Goal: Task Accomplishment & Management: Manage account settings

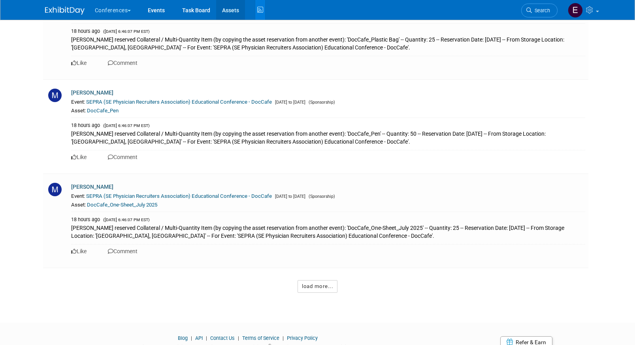
click at [238, 9] on link "Assets" at bounding box center [230, 10] width 29 height 20
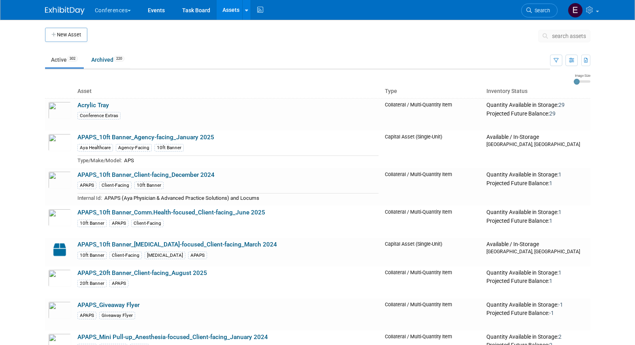
click at [559, 37] on span "search assets" at bounding box center [569, 36] width 34 height 6
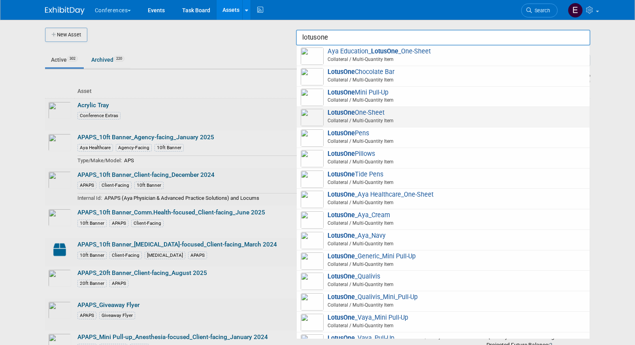
click at [429, 115] on span "LotusOne One-Sheet Collateral / Multi-Quantity Item" at bounding box center [443, 117] width 285 height 16
type input "LotusOne One-Sheet"
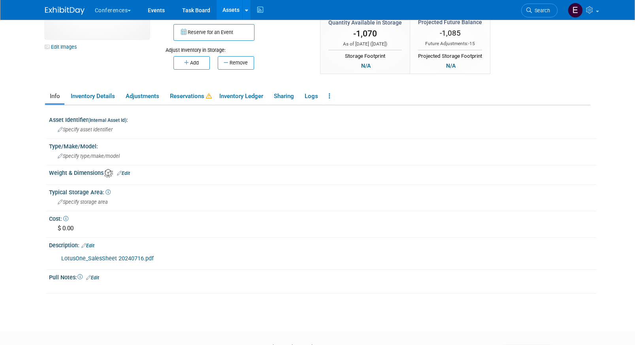
scroll to position [72, 0]
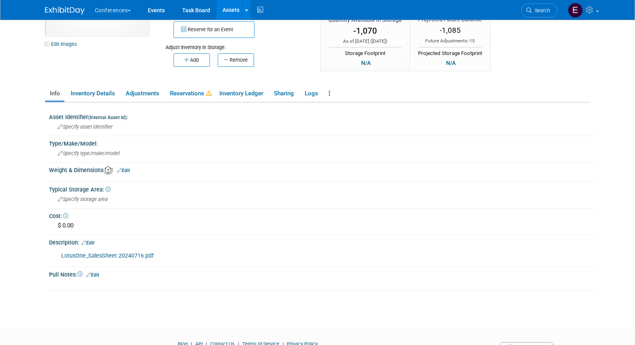
click at [88, 254] on link "LotusOne_SalesSheet 20240716.pdf" at bounding box center [107, 255] width 93 height 7
click at [231, 11] on link "Assets" at bounding box center [231, 10] width 29 height 20
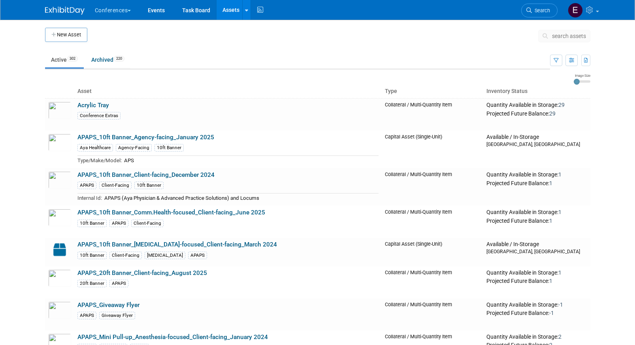
click at [566, 33] on span "search assets" at bounding box center [569, 36] width 34 height 6
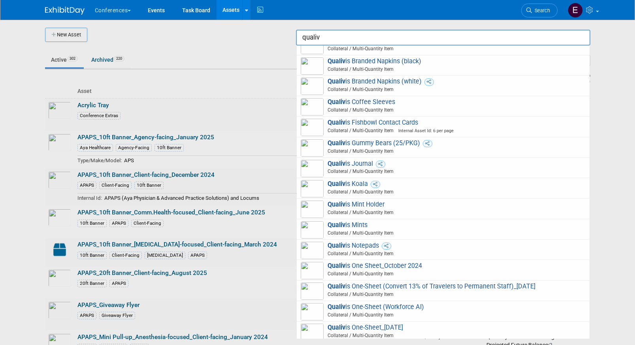
scroll to position [279, 0]
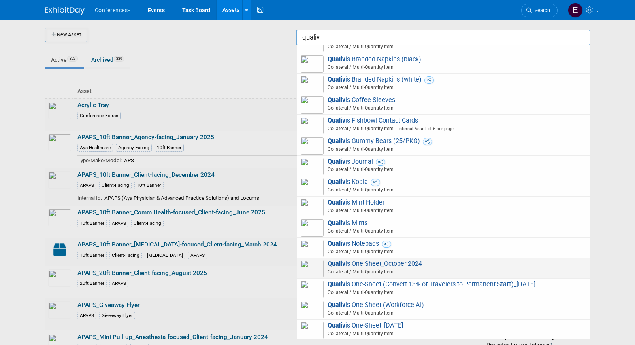
click at [429, 263] on span "Qualiv is One Sheet_October 2024 Collateral / Multi-Quantity Item" at bounding box center [443, 268] width 285 height 16
type input "Qualivis One Sheet_October 2024"
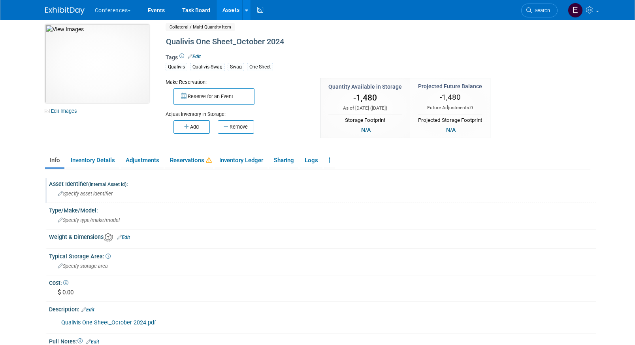
scroll to position [2, 0]
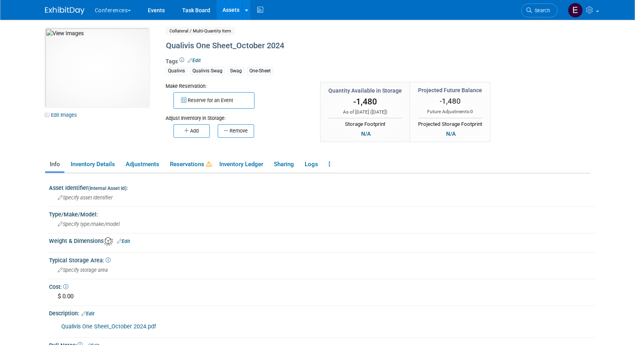
click at [118, 325] on link "Qualivis One Sheet_October 2024.pdf" at bounding box center [108, 326] width 95 height 7
click at [55, 13] on img at bounding box center [65, 11] width 40 height 8
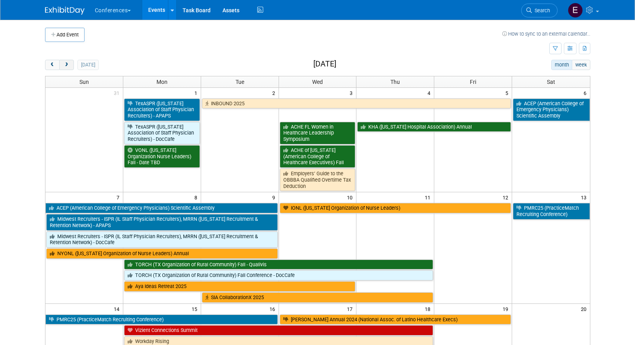
click at [69, 65] on span "next" at bounding box center [67, 64] width 6 height 5
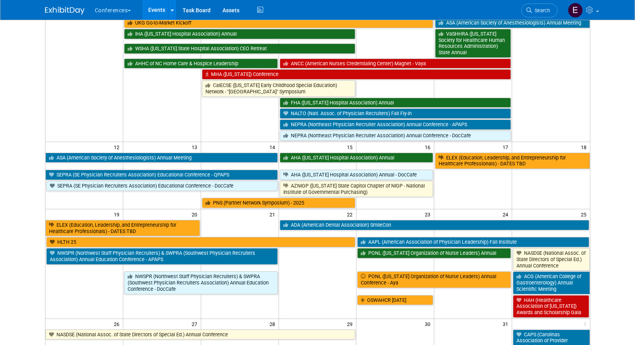
scroll to position [202, 0]
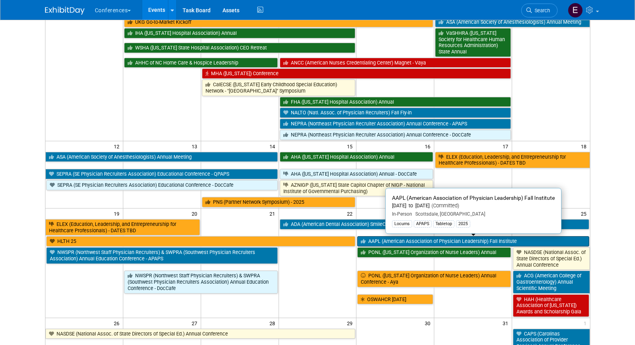
click at [413, 244] on link "AAPL (American Association of Physician Leadership) Fall Institute" at bounding box center [473, 241] width 232 height 10
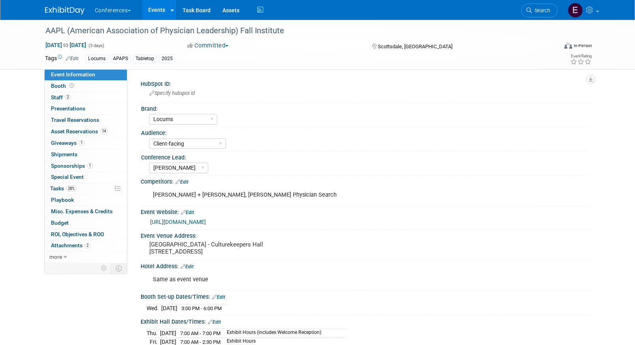
select select "Locums"
select select "Client-facing"
select select "Mel"
click at [54, 189] on span "Tasks 28%" at bounding box center [63, 188] width 26 height 6
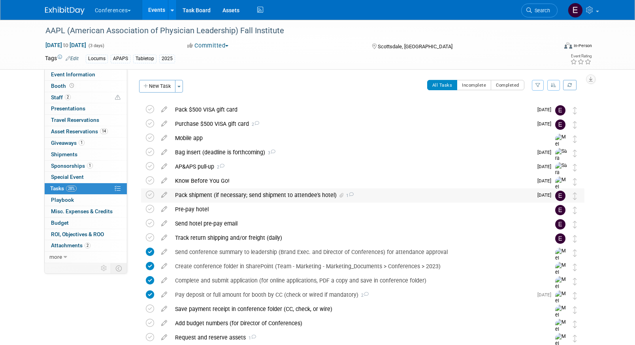
click at [215, 197] on div "Pack shipment (if necessary; send shipment to attendee's hotel) 1" at bounding box center [352, 194] width 362 height 13
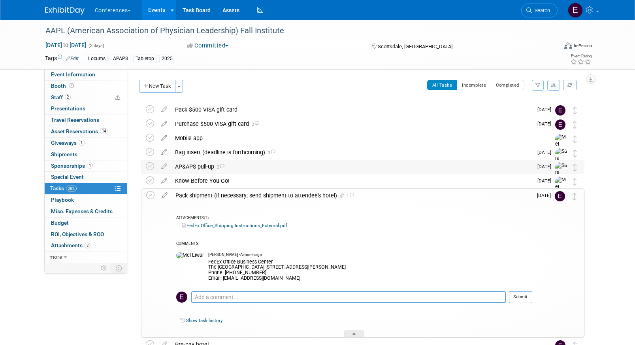
click at [250, 168] on div "AP&APS pull-up 2" at bounding box center [352, 166] width 362 height 13
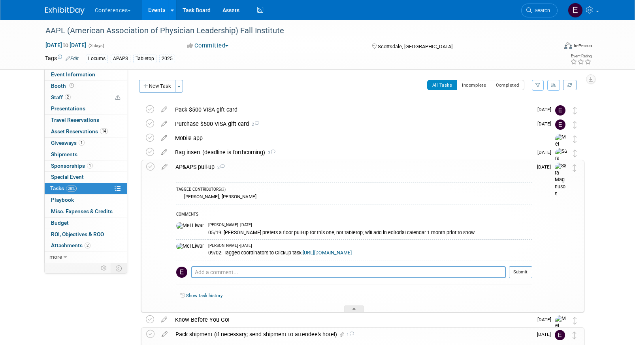
click at [59, 18] on div "Conferences Explore: My Workspaces 2 Go to Workspace: Conferences Marketing Req…" at bounding box center [318, 10] width 546 height 20
click at [56, 11] on img at bounding box center [65, 11] width 40 height 8
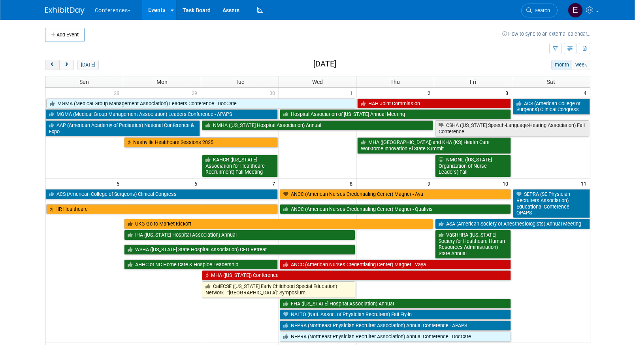
click at [45, 68] on button "prev" at bounding box center [52, 65] width 15 height 10
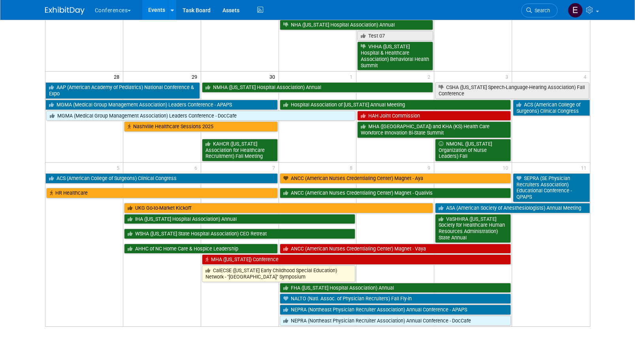
scroll to position [538, 0]
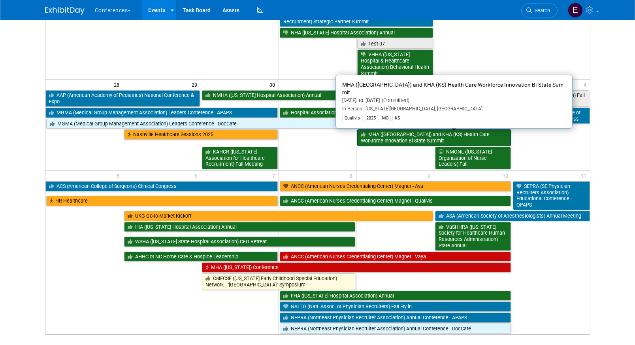
click at [383, 130] on link "MHA ([GEOGRAPHIC_DATA]) and KHA (KS) Health Care Workforce Innovation Bi-State …" at bounding box center [434, 137] width 154 height 16
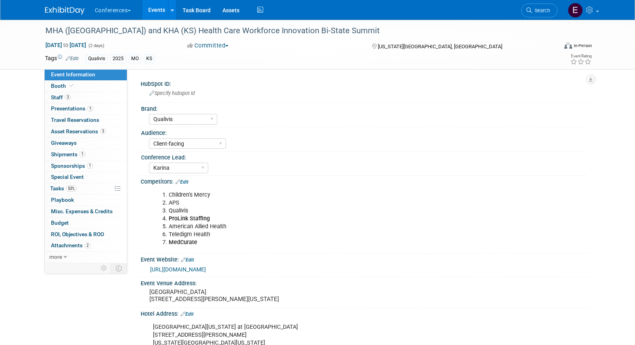
select select "Qualivis"
select select "Client-facing"
select select "Karina"
click at [70, 132] on span "Asset Reservations 3" at bounding box center [78, 131] width 55 height 6
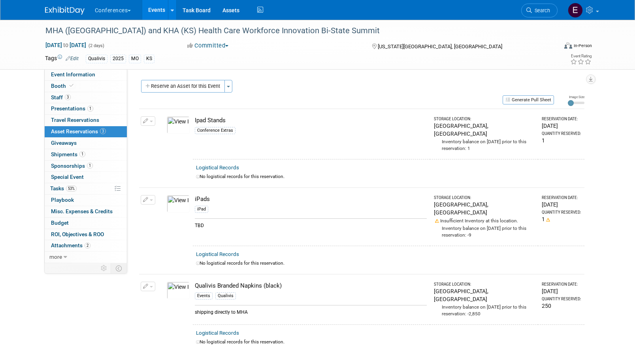
click at [63, 10] on img at bounding box center [65, 11] width 40 height 8
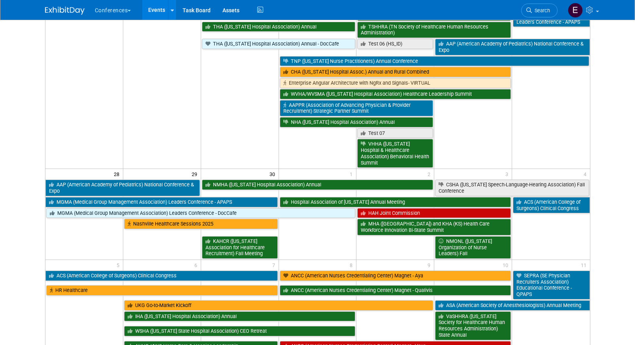
scroll to position [450, 0]
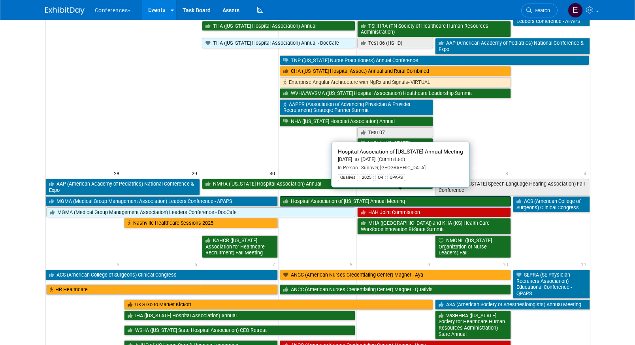
click at [317, 196] on link "Hospital Association of [US_STATE] Annual Meeting" at bounding box center [396, 201] width 232 height 10
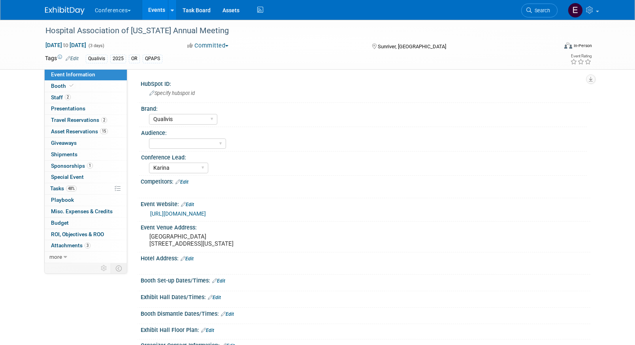
select select "Qualivis"
select select "Karina"
click at [92, 133] on span "Asset Reservations 15" at bounding box center [79, 131] width 57 height 6
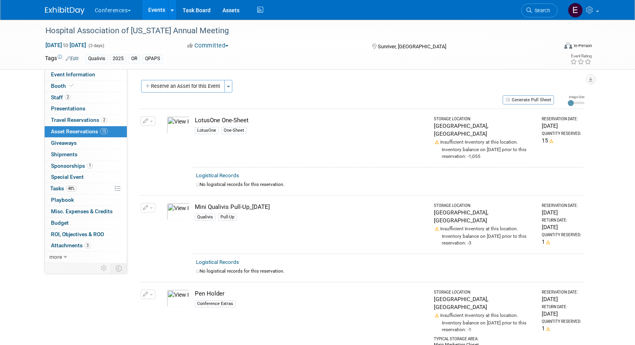
click at [57, 14] on img at bounding box center [65, 11] width 40 height 8
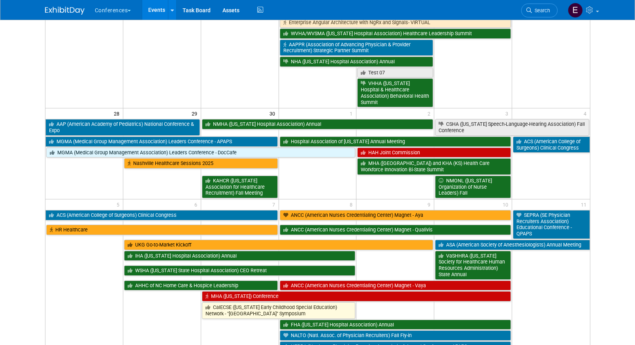
scroll to position [533, 0]
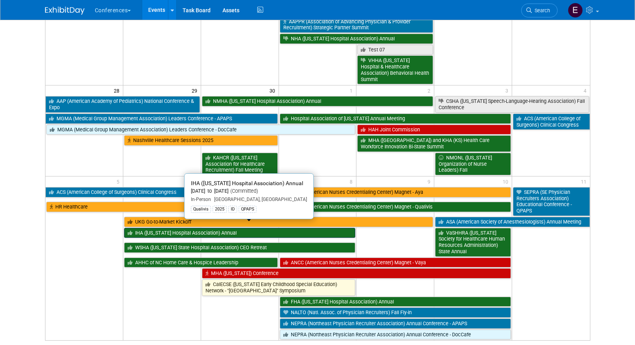
click at [153, 228] on link "IHA ([US_STATE] Hospital Association) Annual" at bounding box center [240, 233] width 232 height 10
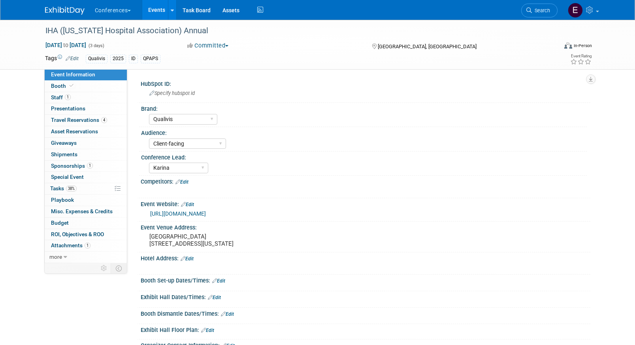
select select "Qualivis"
select select "Client-facing"
select select "Karina"
click at [88, 188] on link "38% Tasks 38%" at bounding box center [86, 188] width 82 height 11
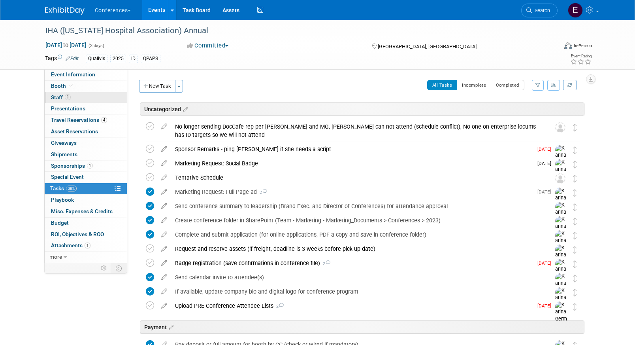
click at [85, 95] on link "1 Staff 1" at bounding box center [86, 97] width 82 height 11
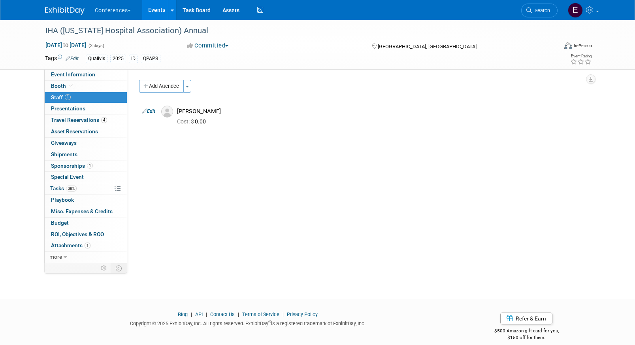
click at [69, 13] on img at bounding box center [65, 11] width 40 height 8
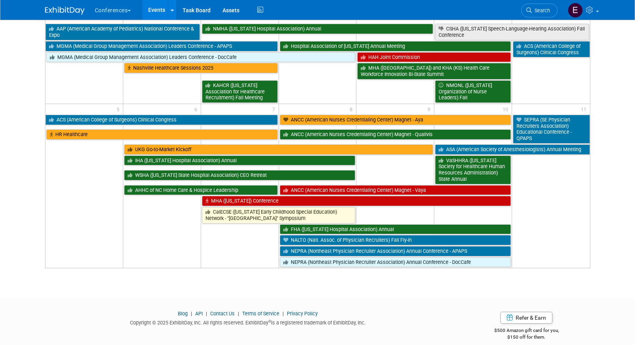
scroll to position [608, 0]
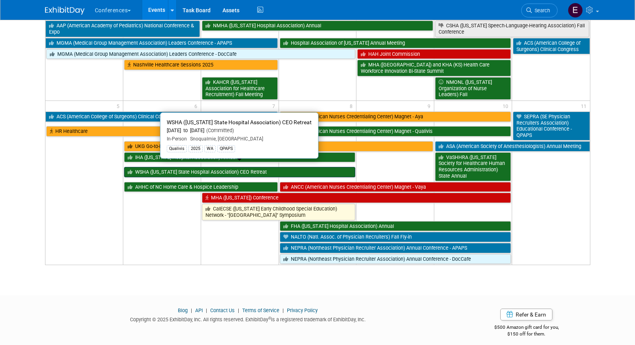
click at [180, 167] on link "WSHA ([US_STATE] State Hospital Association) CEO Retreat" at bounding box center [240, 172] width 232 height 10
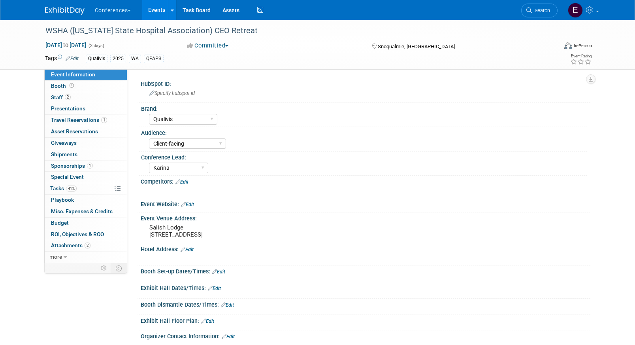
select select "Qualivis"
select select "Client-facing"
select select "Karina"
click at [66, 189] on span "41%" at bounding box center [71, 188] width 11 height 6
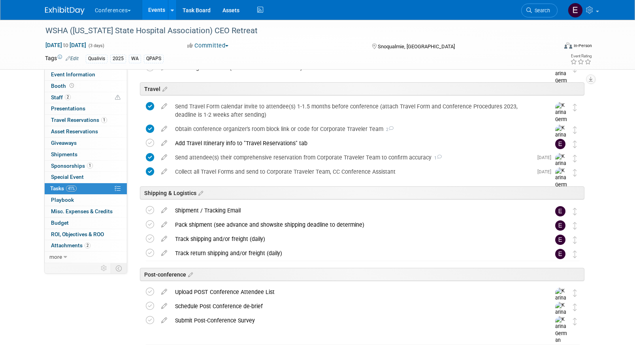
scroll to position [310, 0]
click at [204, 223] on div "Pack shipment (see advance and showsite shipping deadline to determine)" at bounding box center [355, 225] width 368 height 13
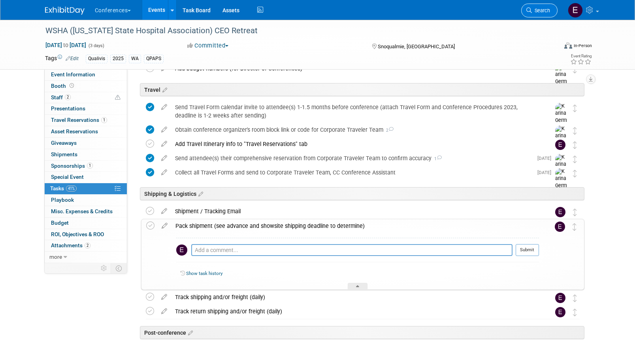
click at [538, 10] on span "Search" at bounding box center [541, 11] width 18 height 6
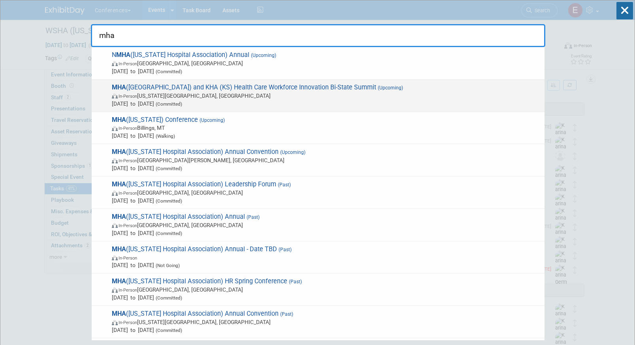
type input "mha"
click at [426, 103] on span "Oct 2, 2025 to Oct 3, 2025 (Committed)" at bounding box center [326, 104] width 429 height 8
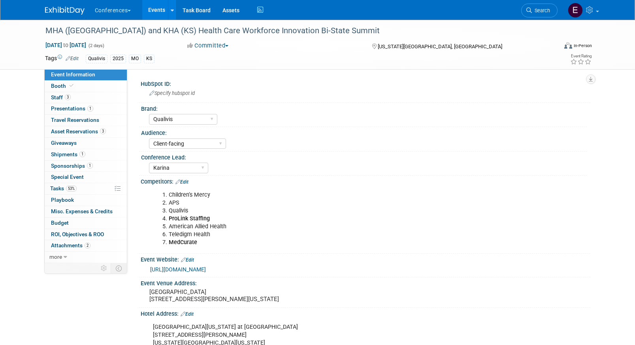
select select "Qualivis"
select select "Client-facing"
select select "Karina"
click at [108, 130] on link "3 Asset Reservations 3" at bounding box center [86, 131] width 82 height 11
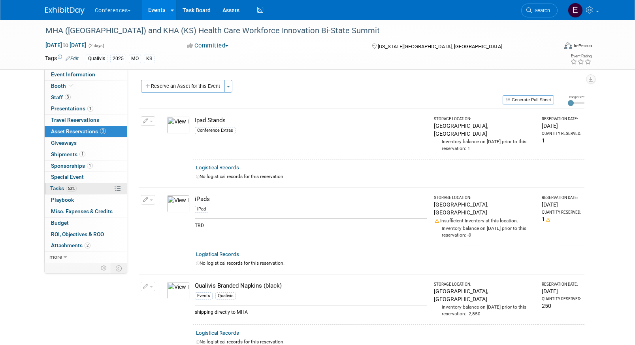
click at [58, 189] on span "Tasks 53%" at bounding box center [63, 188] width 26 height 6
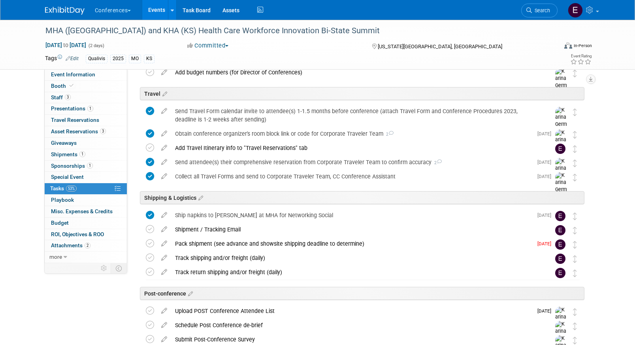
scroll to position [357, 0]
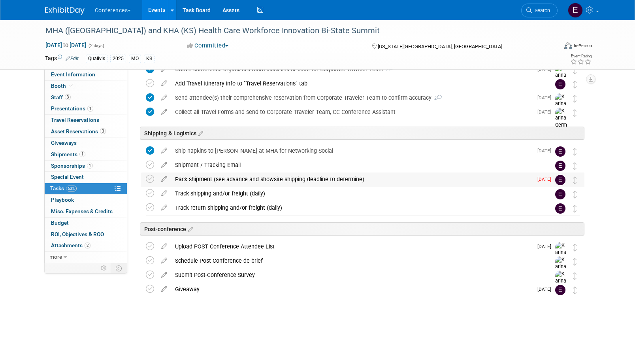
click at [313, 179] on div "Pack shipment (see advance and showsite shipping deadline to determine)" at bounding box center [352, 178] width 362 height 13
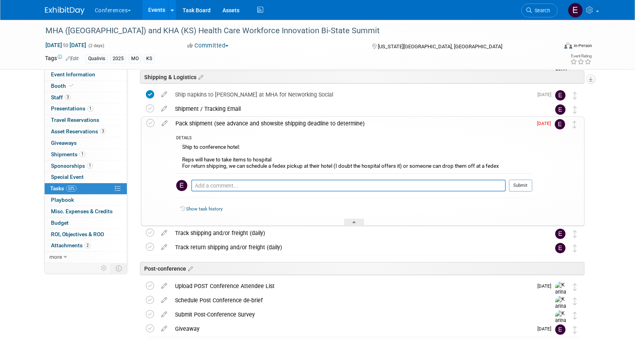
scroll to position [412, 0]
click at [59, 11] on img at bounding box center [65, 11] width 40 height 8
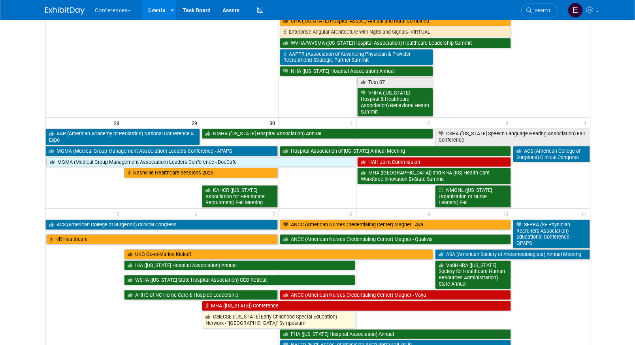
scroll to position [496, 0]
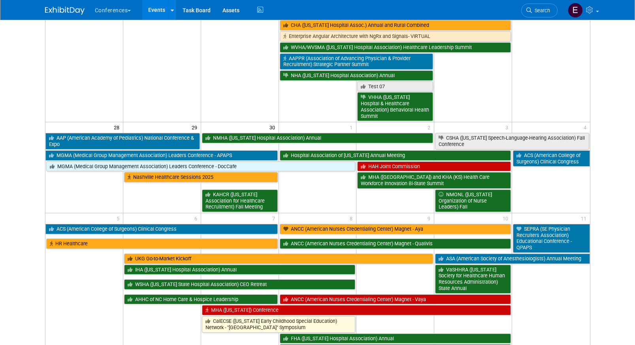
click at [118, 11] on button "Conferences" at bounding box center [117, 8] width 47 height 17
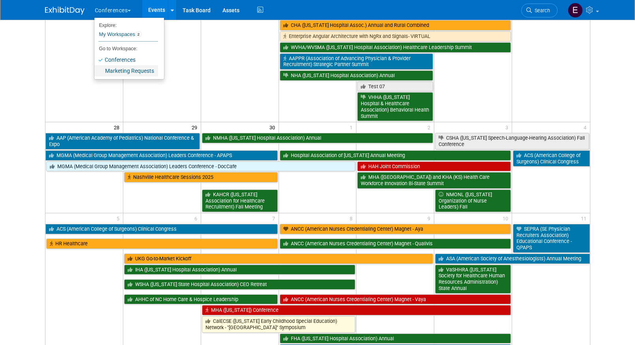
click at [134, 72] on link "Marketing Requests" at bounding box center [126, 70] width 64 height 11
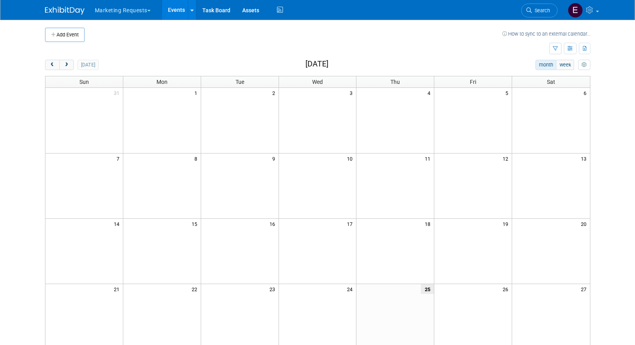
click at [132, 13] on button "Marketing Requests" at bounding box center [127, 8] width 66 height 17
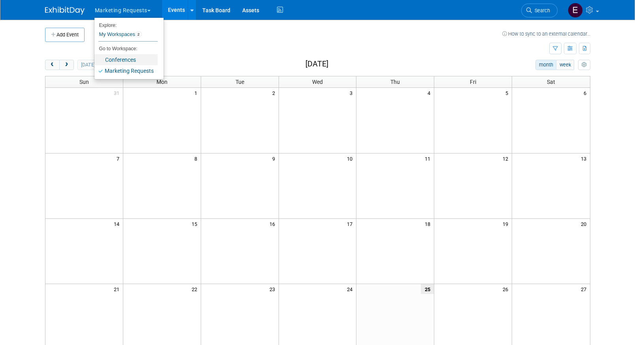
click at [125, 61] on link "Conferences" at bounding box center [125, 59] width 63 height 11
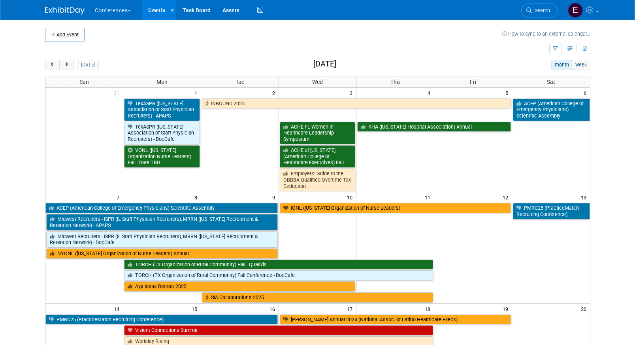
click at [113, 15] on button "Conferences" at bounding box center [117, 8] width 47 height 17
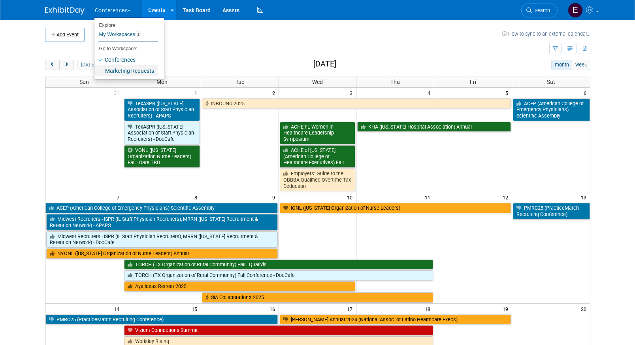
click at [120, 71] on link "Marketing Requests" at bounding box center [126, 70] width 64 height 11
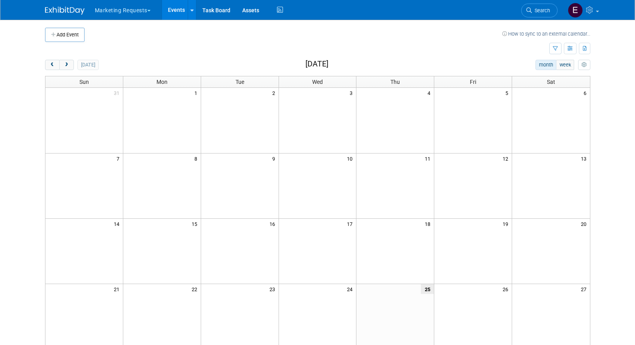
click at [125, 16] on button "Marketing Requests" at bounding box center [127, 8] width 66 height 17
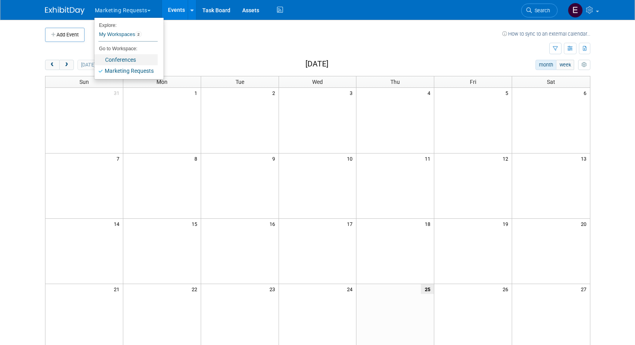
click at [119, 57] on link "Conferences" at bounding box center [125, 59] width 63 height 11
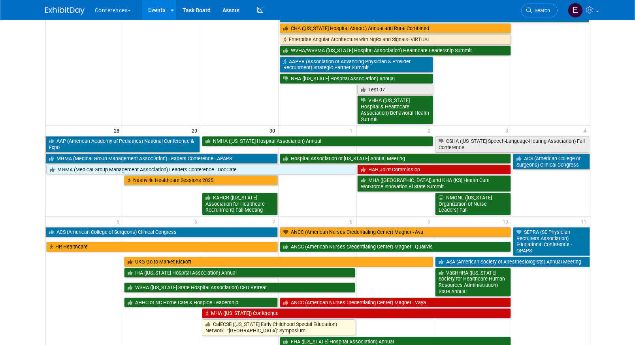
scroll to position [494, 0]
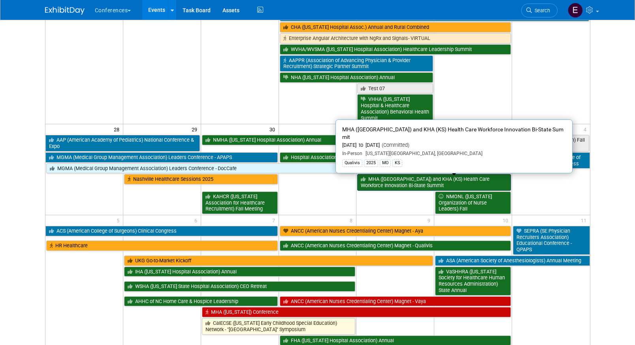
click at [388, 179] on link "MHA ([GEOGRAPHIC_DATA]) and KHA (KS) Health Care Workforce Innovation Bi-State …" at bounding box center [434, 182] width 154 height 16
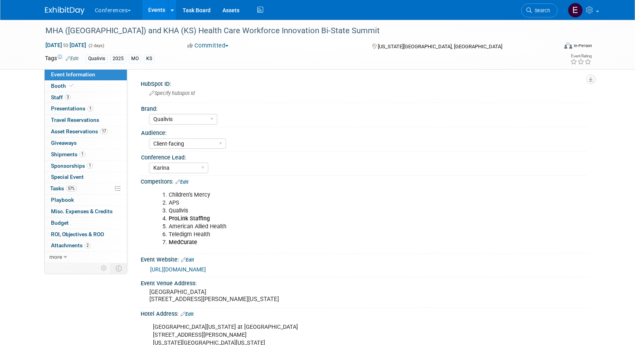
select select "Qualivis"
select select "Client-facing"
select select "Karina"
click at [66, 108] on span "Presentations 1" at bounding box center [72, 108] width 42 height 6
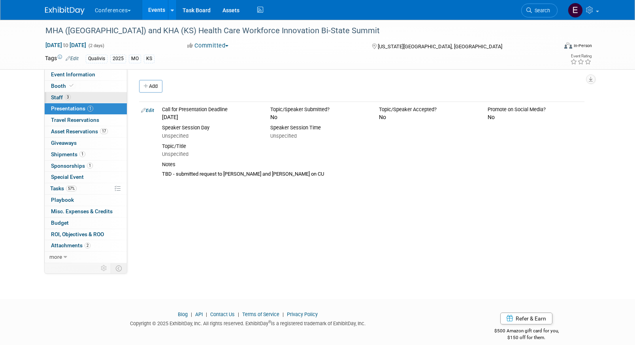
click at [72, 97] on link "3 Staff 3" at bounding box center [86, 97] width 82 height 11
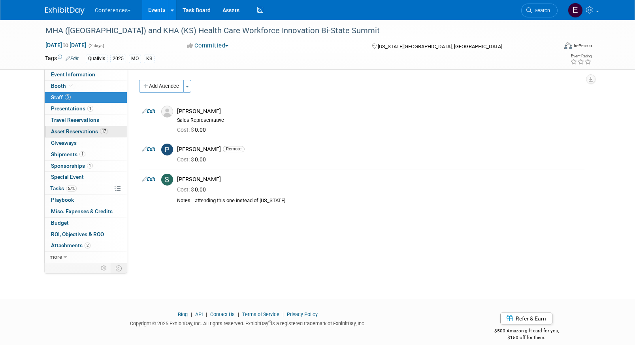
click at [77, 132] on span "Asset Reservations 17" at bounding box center [79, 131] width 57 height 6
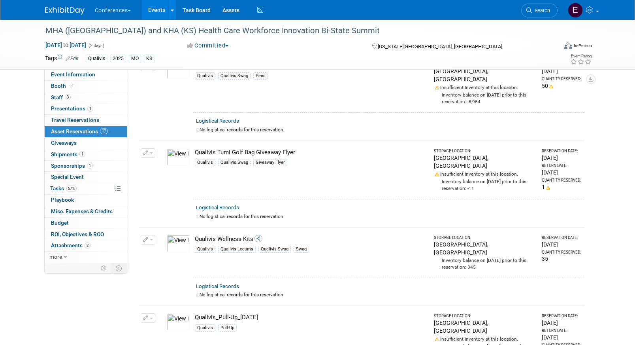
scroll to position [1189, 0]
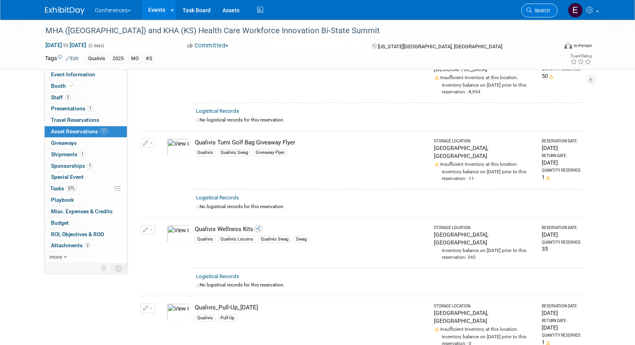
click at [527, 9] on icon at bounding box center [530, 11] width 6 height 6
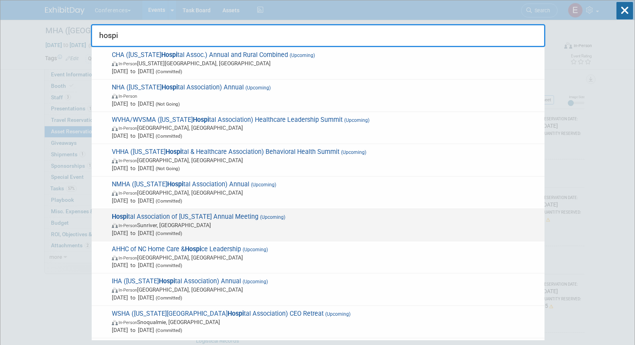
type input "hospi"
click at [211, 224] on span "In-Person Sunriver, OR" at bounding box center [326, 225] width 429 height 8
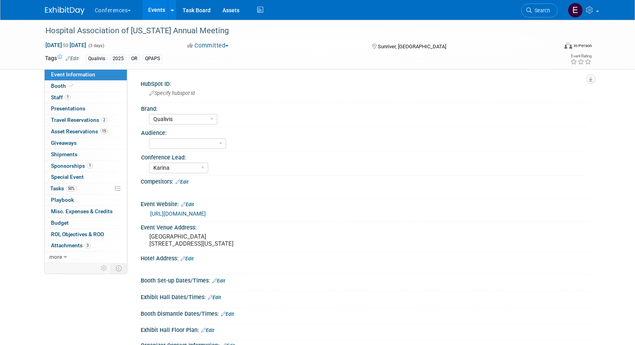
select select "Qualivis"
select select "Karina"
click at [87, 187] on link "50% Tasks 50%" at bounding box center [86, 188] width 82 height 11
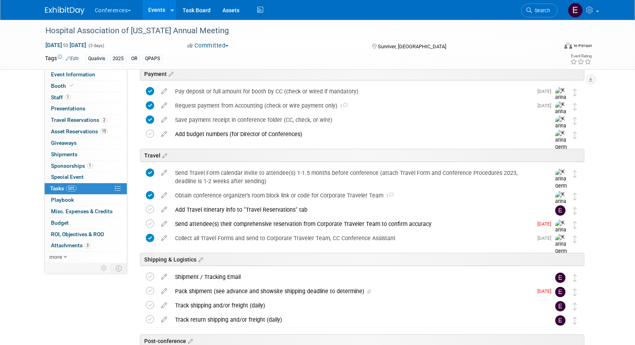
scroll to position [300, 0]
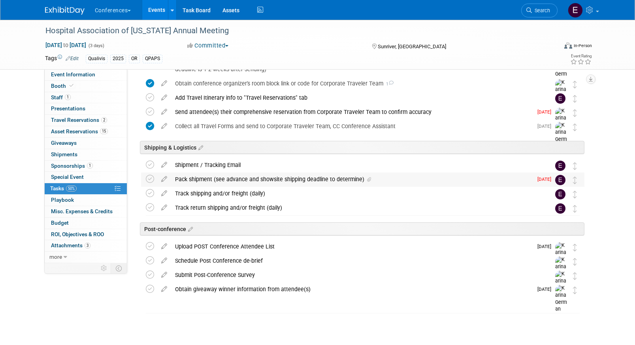
click at [232, 183] on div "Pack shipment (see advance and showsite shipping deadline to determine)" at bounding box center [352, 178] width 362 height 13
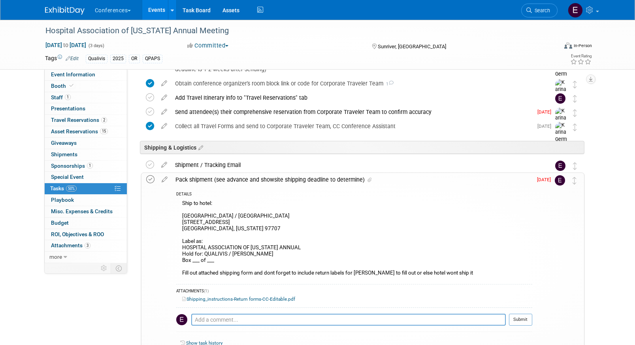
click at [150, 179] on icon at bounding box center [150, 179] width 8 height 8
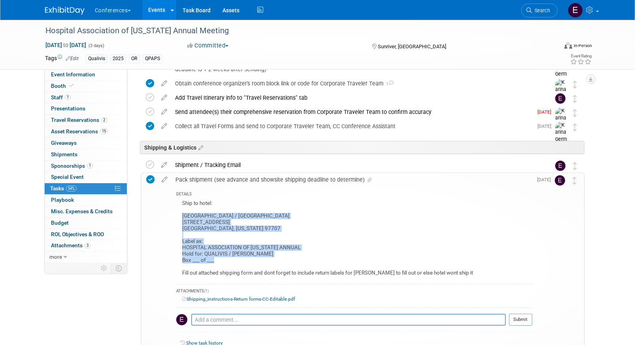
drag, startPoint x: 181, startPoint y: 215, endPoint x: 285, endPoint y: 259, distance: 112.2
click at [285, 259] on div "Ship to hotel: Great Hall Complex / Sunriver Resort 57081 Meadow Road Sunriver,…" at bounding box center [354, 239] width 356 height 82
copy div "Great Hall Complex / Sunriver Resort 57081 Meadow Road Sunriver, Oregon 97707 L…"
click at [60, 13] on img at bounding box center [65, 11] width 40 height 8
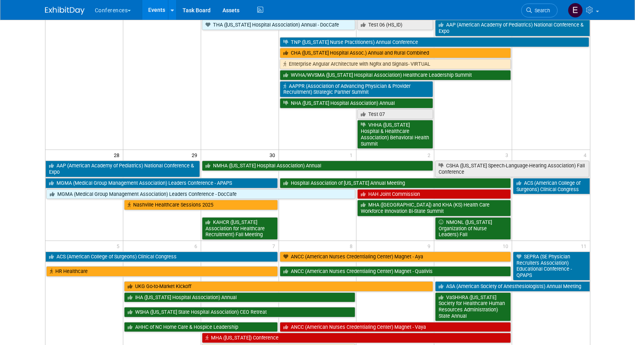
scroll to position [468, 0]
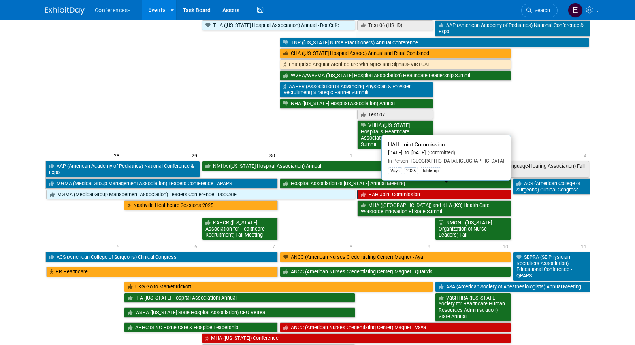
click at [377, 189] on link "HAH Joint Commission" at bounding box center [434, 194] width 154 height 10
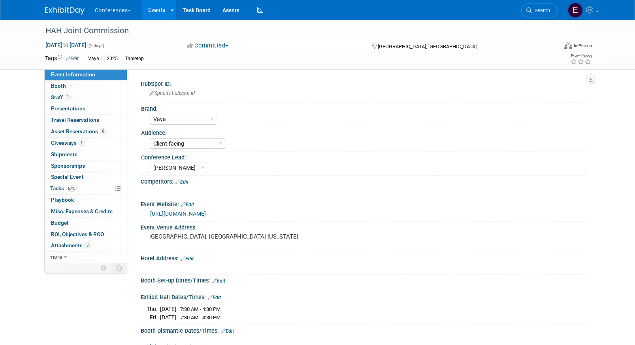
select select "Vaya"
select select "Client-facing"
select select "[PERSON_NAME]"
click at [61, 131] on span "Asset Reservations 6" at bounding box center [78, 131] width 55 height 6
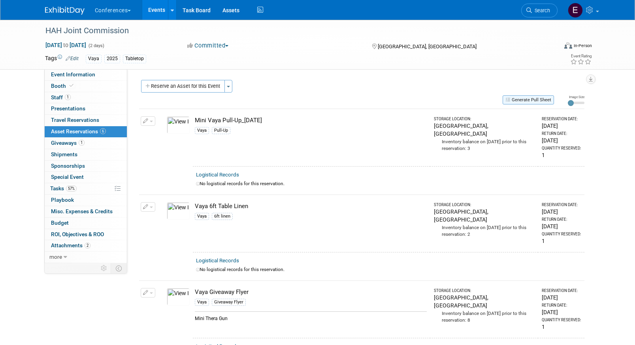
click at [525, 99] on button "Generate Pull Sheet" at bounding box center [528, 99] width 51 height 9
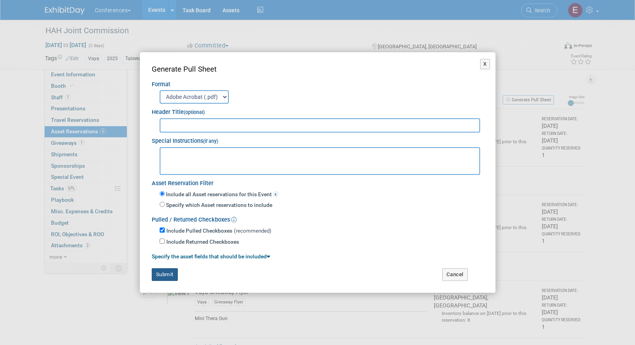
click at [162, 272] on button "Submit" at bounding box center [165, 274] width 26 height 13
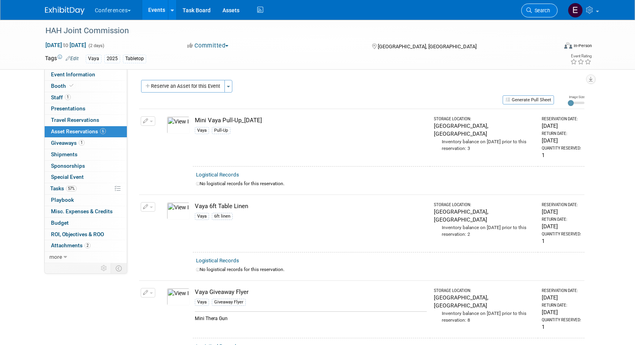
click at [542, 13] on span "Search" at bounding box center [541, 11] width 18 height 6
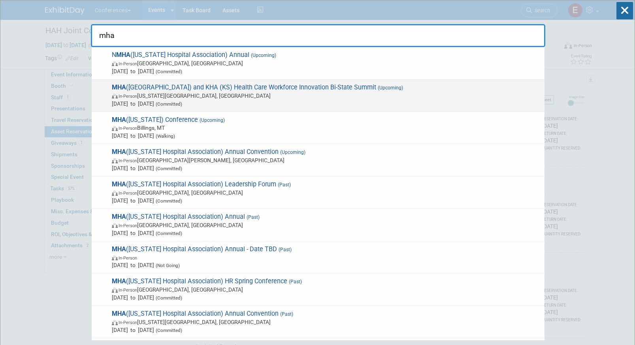
type input "mha"
click at [187, 100] on span "Oct 2, 2025 to Oct 3, 2025 (Committed)" at bounding box center [326, 104] width 429 height 8
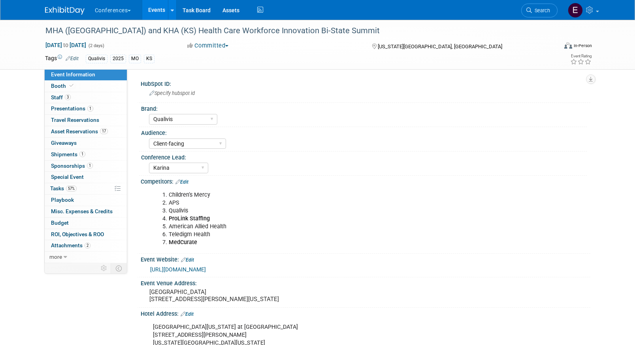
select select "Qualivis"
select select "Client-facing"
select select "Karina"
click at [100, 134] on span "Asset Reservations 17" at bounding box center [79, 131] width 57 height 6
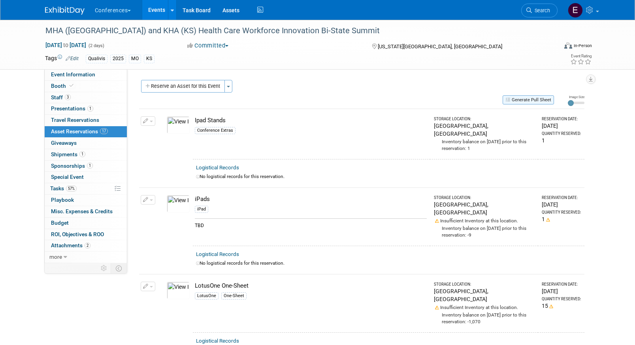
click at [537, 100] on button "Generate Pull Sheet" at bounding box center [528, 99] width 51 height 9
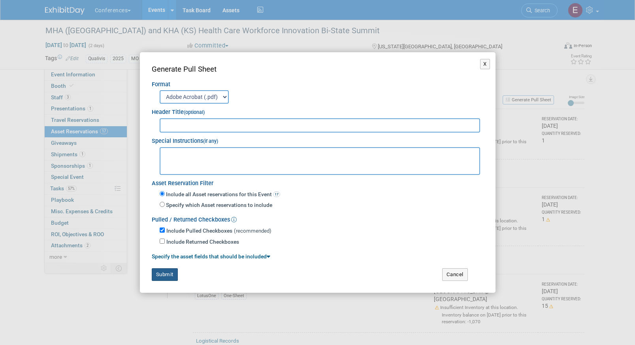
click at [167, 270] on button "Submit" at bounding box center [165, 274] width 26 height 13
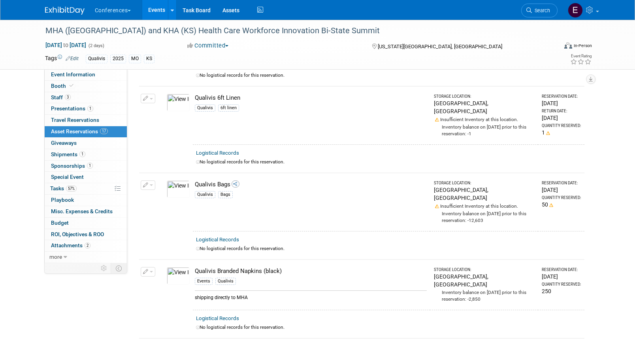
scroll to position [464, 0]
click at [67, 189] on span "57%" at bounding box center [71, 188] width 11 height 6
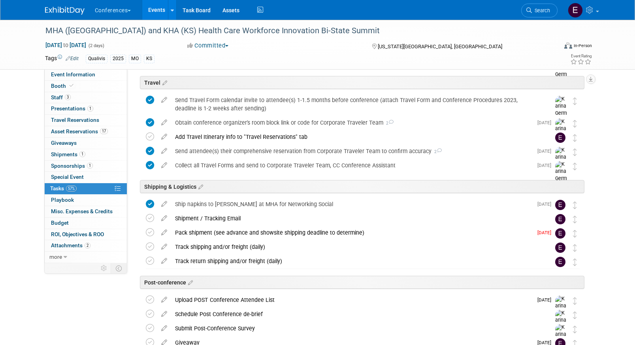
scroll to position [304, 0]
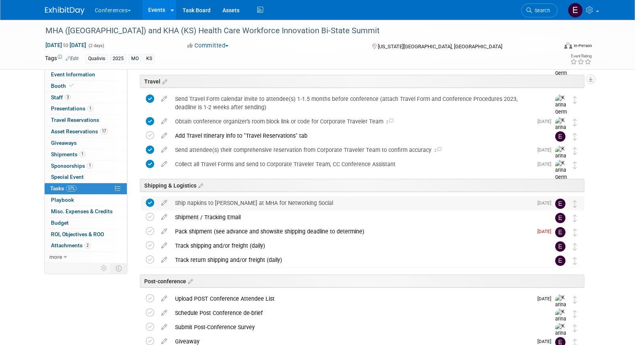
click at [229, 202] on div "Ship napkins to Sarah at MHA for Networking Social" at bounding box center [352, 202] width 362 height 13
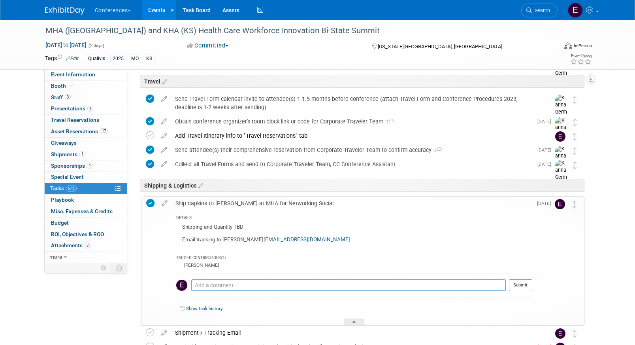
click at [206, 290] on textarea at bounding box center [348, 285] width 315 height 12
type textarea "sent tracking on 9/17"
click at [526, 289] on button "Submit" at bounding box center [520, 285] width 23 height 12
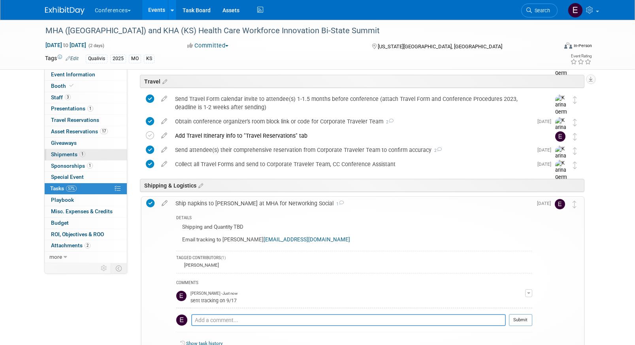
click at [66, 157] on span "Shipments 1" at bounding box center [68, 154] width 34 height 6
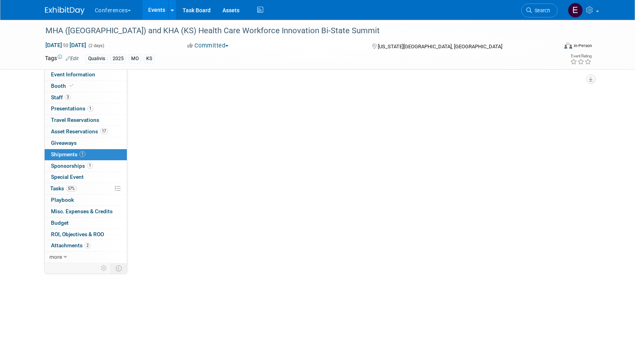
scroll to position [0, 0]
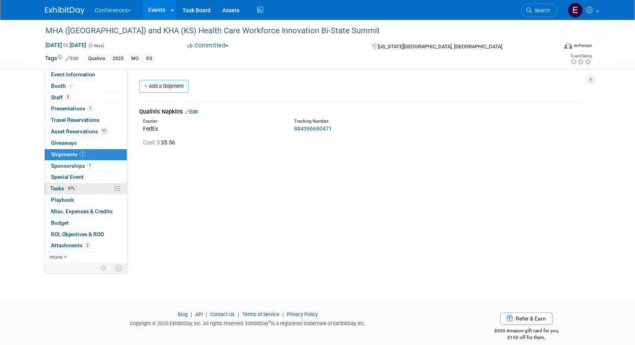
click at [72, 193] on link "57% Tasks 57%" at bounding box center [86, 188] width 82 height 11
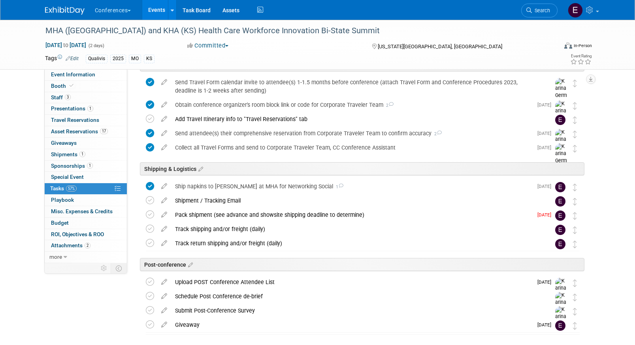
scroll to position [357, 0]
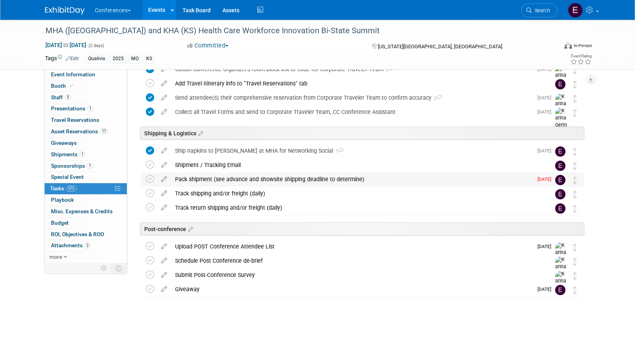
click at [235, 179] on div "Pack shipment (see advance and showsite shipping deadline to determine)" at bounding box center [352, 178] width 362 height 13
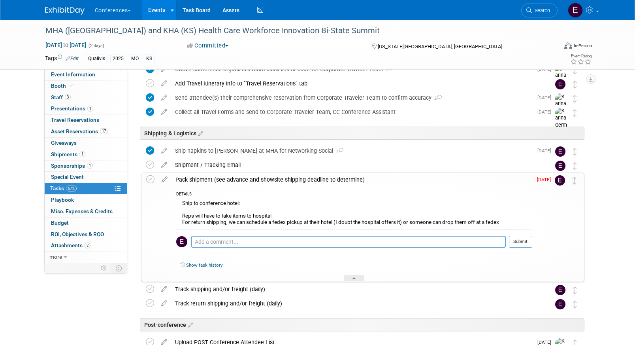
click at [59, 10] on img at bounding box center [65, 11] width 40 height 8
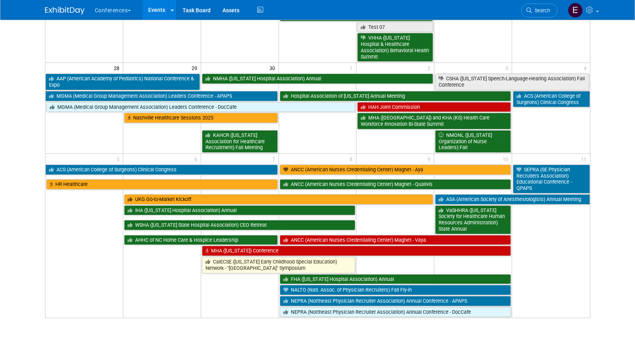
scroll to position [557, 0]
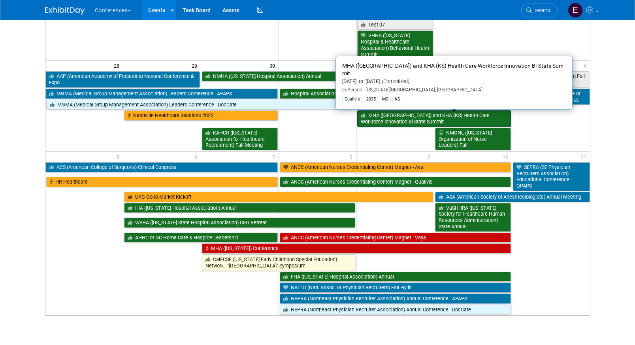
click at [381, 119] on link "MHA ([GEOGRAPHIC_DATA]) and KHA (KS) Health Care Workforce Innovation Bi-State …" at bounding box center [434, 118] width 154 height 16
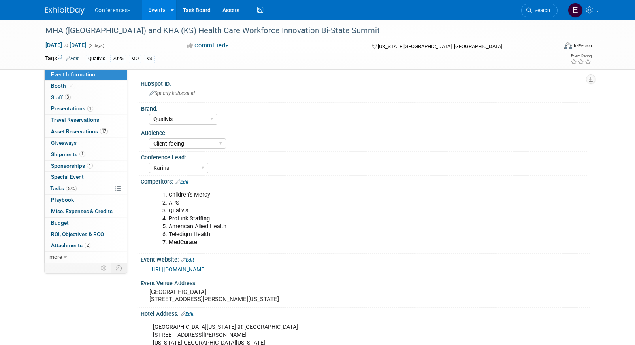
select select "Qualivis"
select select "Client-facing"
select select "Karina"
click at [79, 130] on span "Asset Reservations 17" at bounding box center [79, 131] width 57 height 6
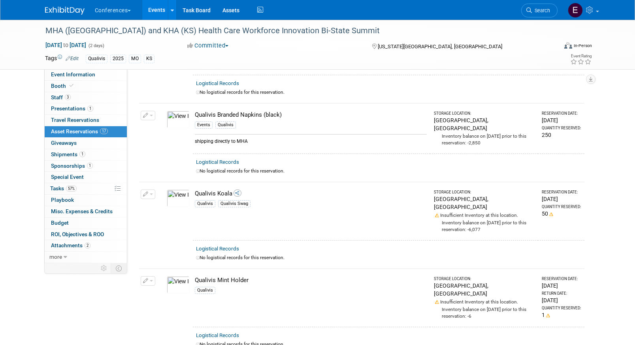
scroll to position [611, 0]
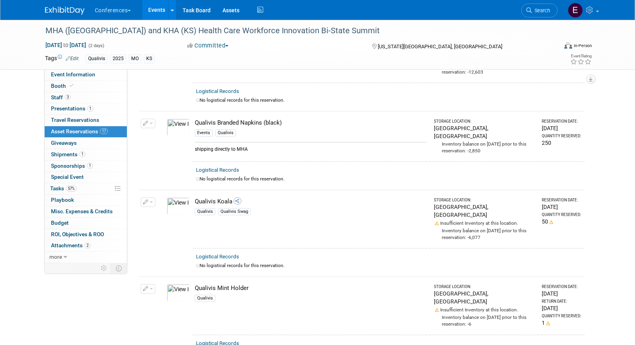
click at [58, 11] on img at bounding box center [65, 11] width 40 height 8
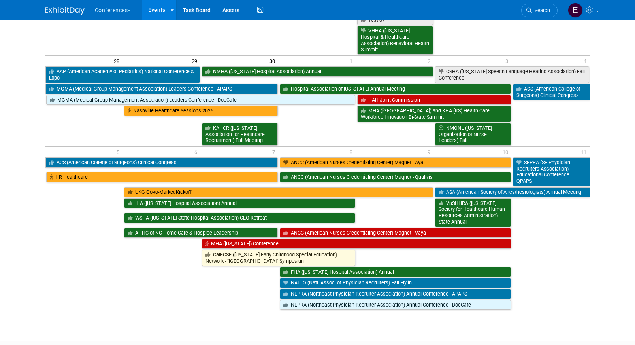
scroll to position [572, 0]
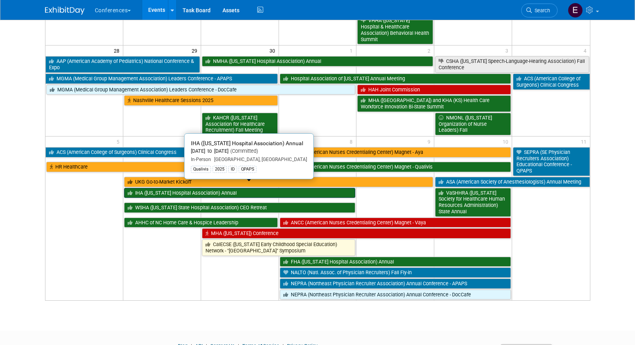
click at [140, 188] on link "IHA ([US_STATE] Hospital Association) Annual" at bounding box center [240, 193] width 232 height 10
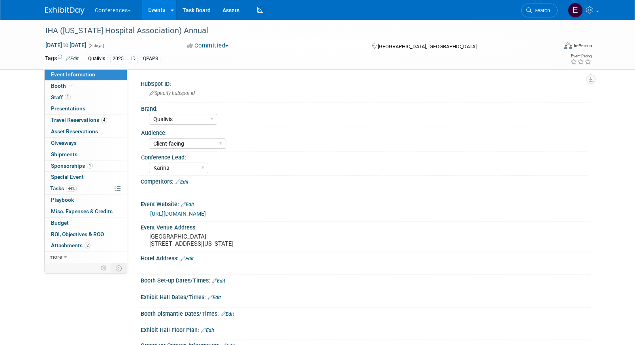
select select "Qualivis"
select select "Client-facing"
select select "Karina"
click at [69, 190] on span "44%" at bounding box center [71, 188] width 11 height 6
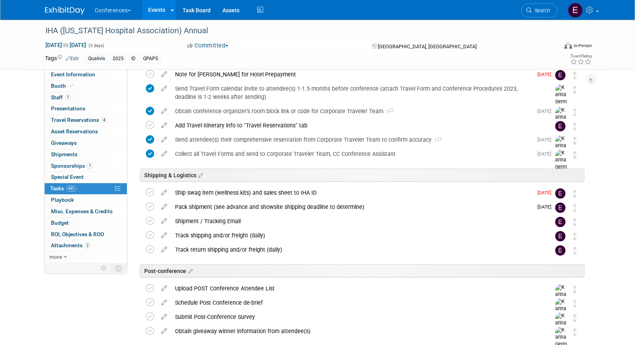
scroll to position [363, 0]
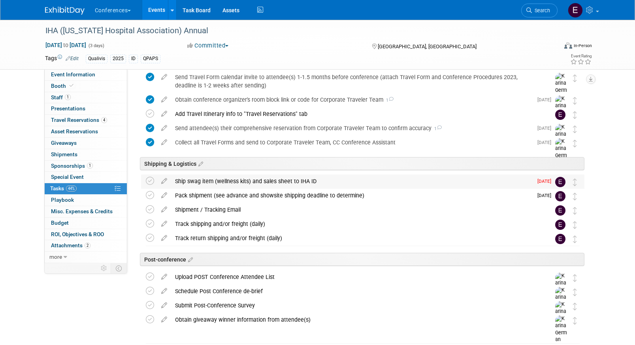
click at [229, 179] on div "Ship swag item (wellness kits) and sales sheet to IHA ID" at bounding box center [352, 180] width 362 height 13
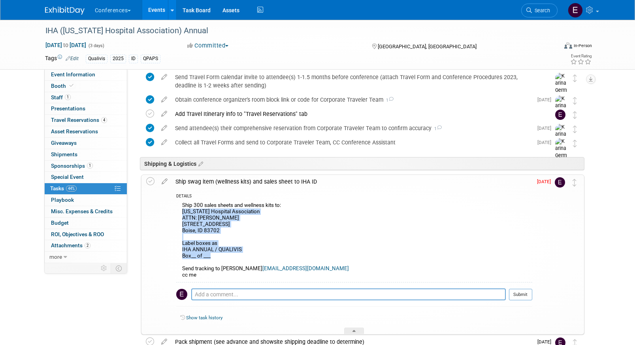
drag, startPoint x: 180, startPoint y: 210, endPoint x: 276, endPoint y: 257, distance: 106.8
click at [276, 257] on div "Ship 300 sales sheets and wellness kits to: Idaho Hospital Association ATTN: Se…" at bounding box center [354, 241] width 356 height 82
copy div "Idaho Hospital Association ATTN: Serena Dazzio 373 W. Fort Street Boise, ID 837…"
click at [64, 12] on img at bounding box center [65, 11] width 40 height 8
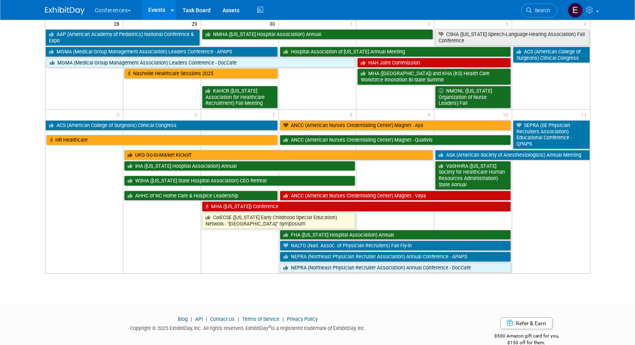
scroll to position [601, 0]
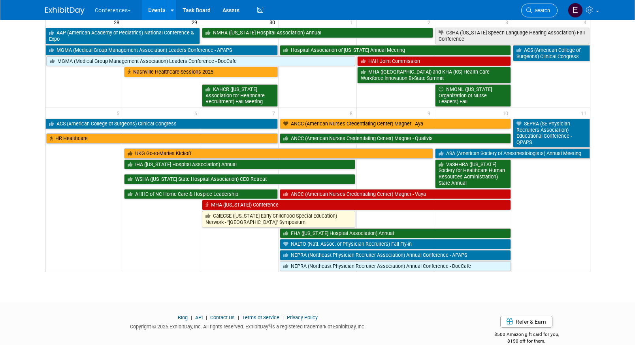
click at [542, 6] on link "Search" at bounding box center [539, 11] width 36 height 14
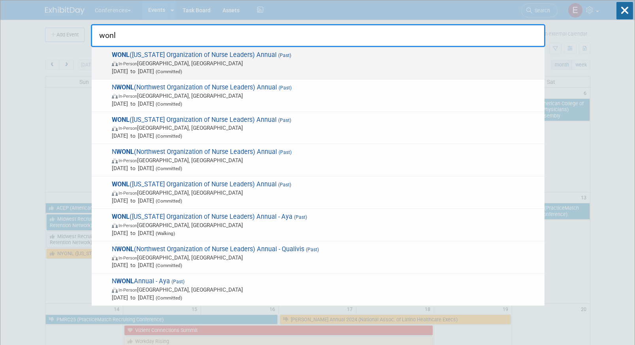
type input "wonl"
click at [117, 65] on img at bounding box center [115, 63] width 7 height 5
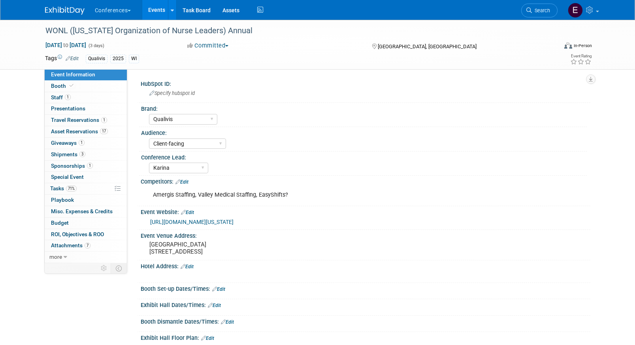
select select "Qualivis"
select select "Client-facing"
select select "Karina"
click at [86, 151] on link "3 Shipments 3" at bounding box center [86, 154] width 82 height 11
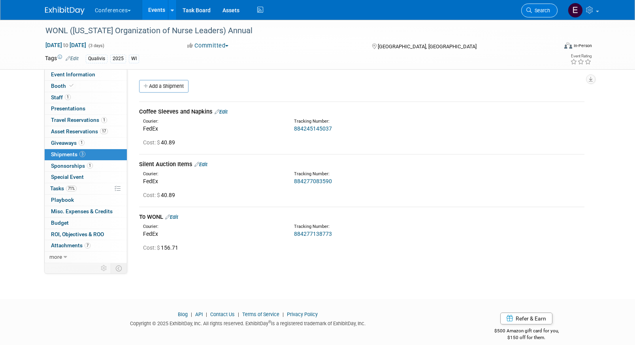
click at [547, 11] on span "Search" at bounding box center [541, 11] width 18 height 6
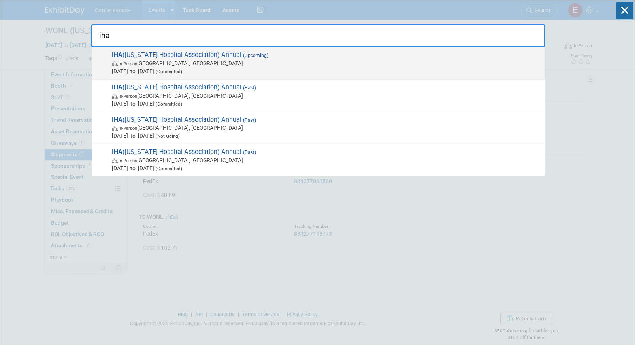
type input "iha"
click at [257, 70] on span "Oct 6, 2025 to Oct 8, 2025 (Committed)" at bounding box center [326, 71] width 429 height 8
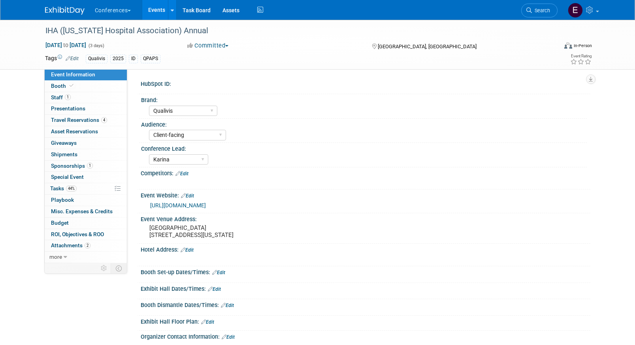
select select "Qualivis"
select select "Client-facing"
select select "Karina"
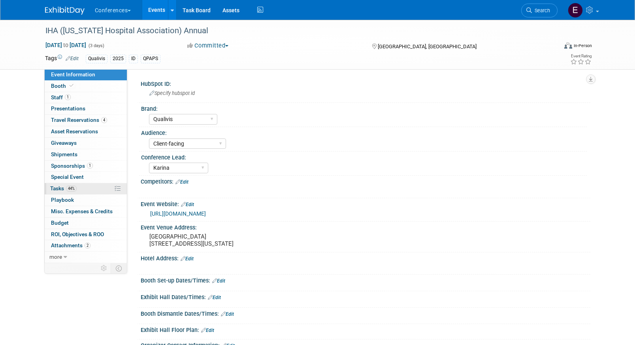
click at [60, 186] on span "Tasks 44%" at bounding box center [63, 188] width 26 height 6
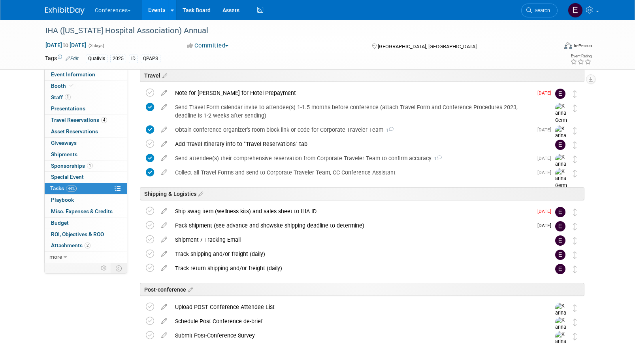
scroll to position [340, 0]
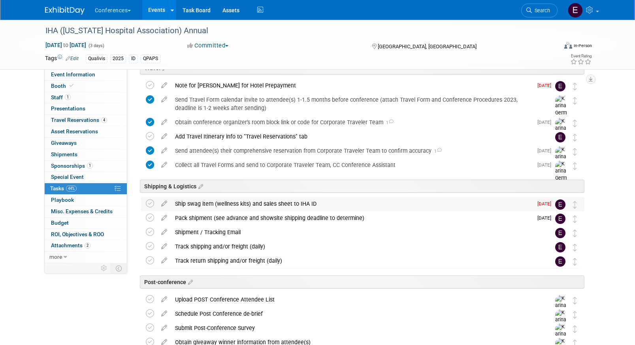
click at [193, 204] on div "Ship swag item (wellness kits) and sales sheet to IHA ID" at bounding box center [352, 203] width 362 height 13
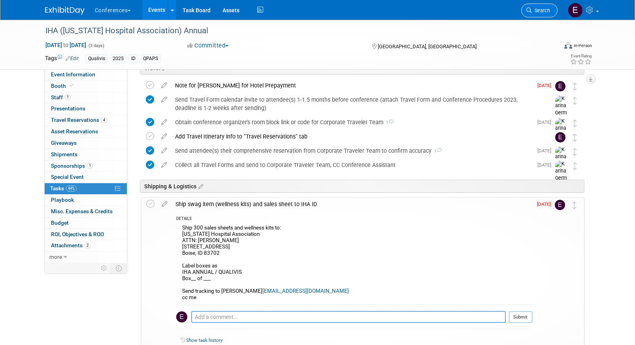
click at [548, 12] on span "Search" at bounding box center [541, 11] width 18 height 6
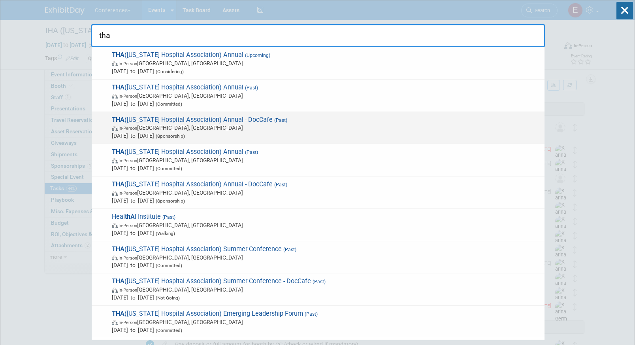
type input "tha"
click at [237, 131] on span "In-Person San Antonio, TX" at bounding box center [326, 128] width 429 height 8
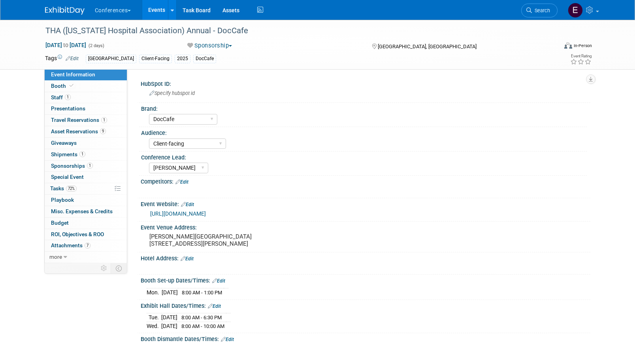
select select "DocCafe"
select select "Client-facing"
select select "[PERSON_NAME]"
click at [84, 191] on link "72% Tasks 72%" at bounding box center [86, 188] width 82 height 11
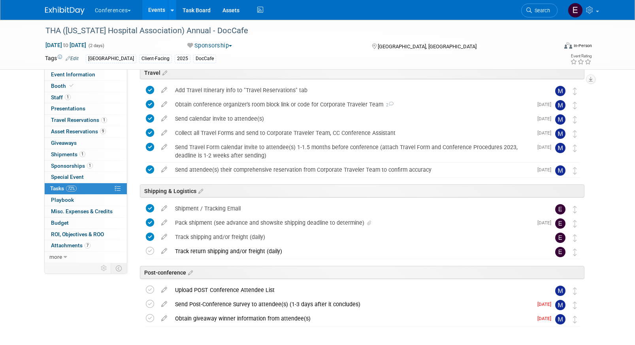
scroll to position [285, 0]
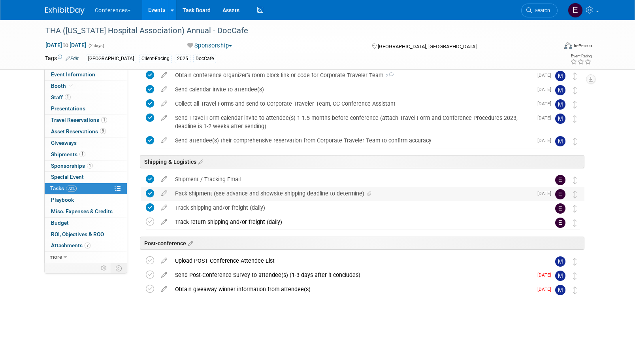
click at [191, 193] on div "Pack shipment (see advance and showsite shipping deadline to determine)" at bounding box center [352, 193] width 362 height 13
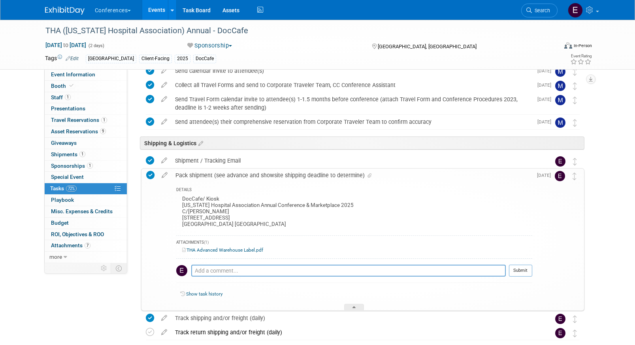
scroll to position [306, 0]
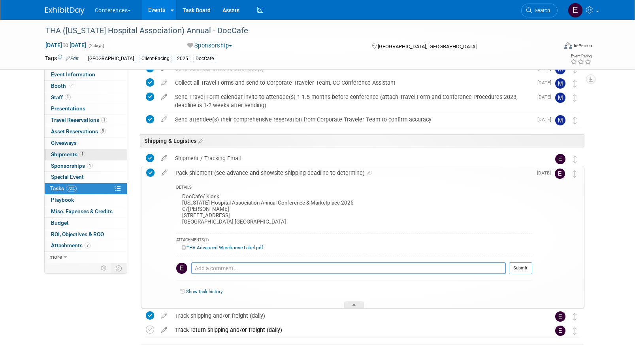
click at [76, 153] on span "Shipments 1" at bounding box center [68, 154] width 34 height 6
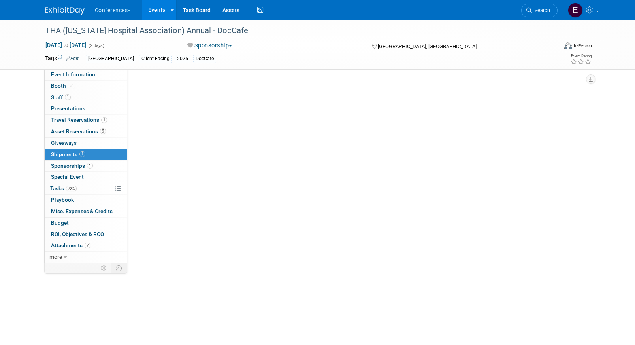
scroll to position [0, 0]
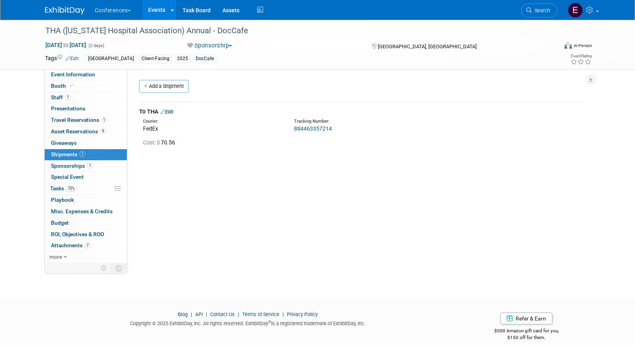
click at [548, 8] on span "Search" at bounding box center [541, 11] width 18 height 6
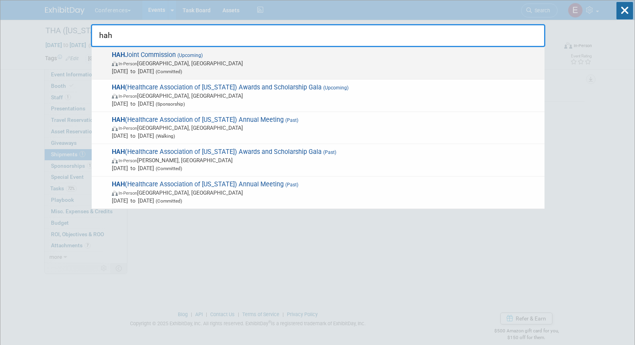
type input "hah"
click at [153, 70] on span "Oct 2, 2025 to Oct 3, 2025 (Committed)" at bounding box center [326, 71] width 429 height 8
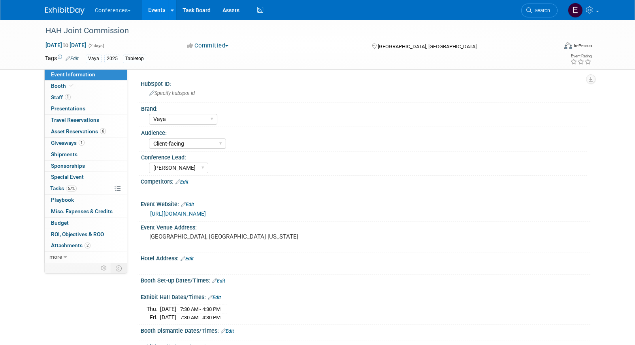
select select "Vaya"
select select "Client-facing"
select select "[PERSON_NAME]"
click at [74, 132] on span "Asset Reservations 6" at bounding box center [78, 131] width 55 height 6
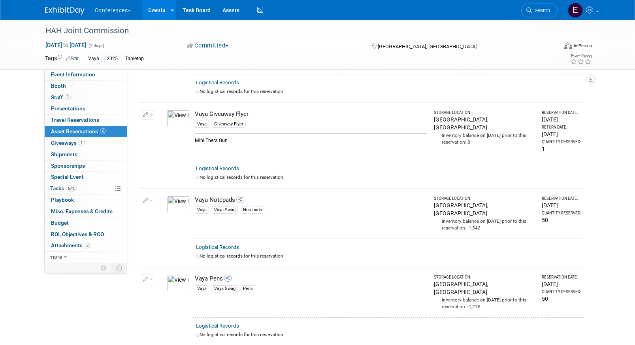
scroll to position [176, 0]
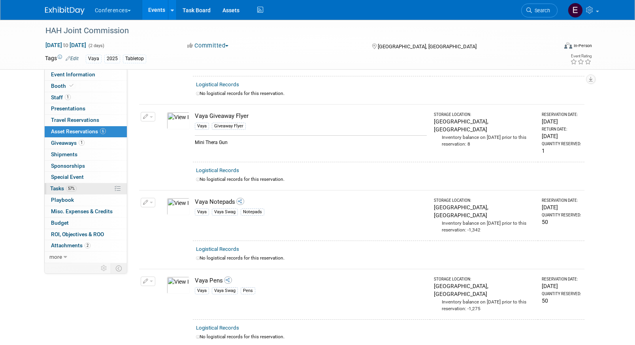
click at [73, 188] on span "57%" at bounding box center [71, 188] width 11 height 6
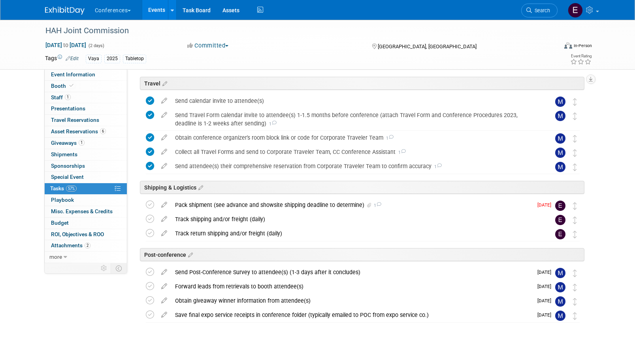
scroll to position [232, 0]
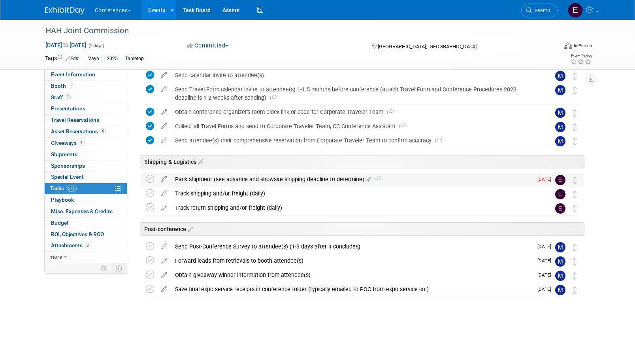
click at [269, 178] on div "Pack shipment (see advance and showsite shipping deadline to determine) 1" at bounding box center [352, 178] width 362 height 13
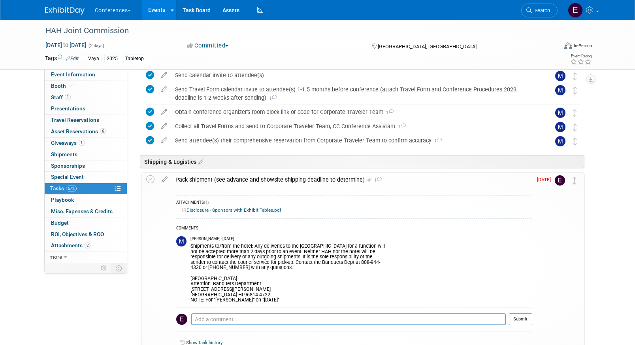
drag, startPoint x: 190, startPoint y: 276, endPoint x: 311, endPoint y: 306, distance: 124.1
click at [311, 306] on td "[PERSON_NAME] - [DATE] Shipments to/from the hotel: Any deliveries to the [GEOG…" at bounding box center [362, 270] width 342 height 74
copy div "ALA MOANA HOTEL Attention: Banquets Department [STREET_ADDRESS][PERSON_NAME] NO…"
click at [60, 93] on link "1 Staff 1" at bounding box center [86, 97] width 82 height 11
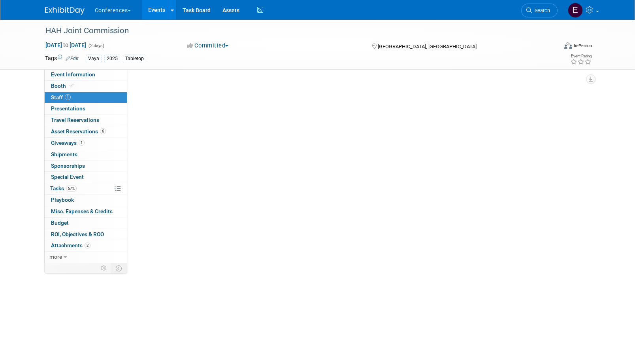
scroll to position [0, 0]
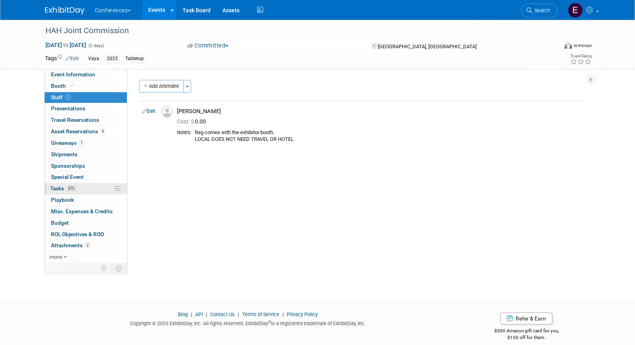
click at [77, 186] on span "Tasks 57%" at bounding box center [63, 188] width 26 height 6
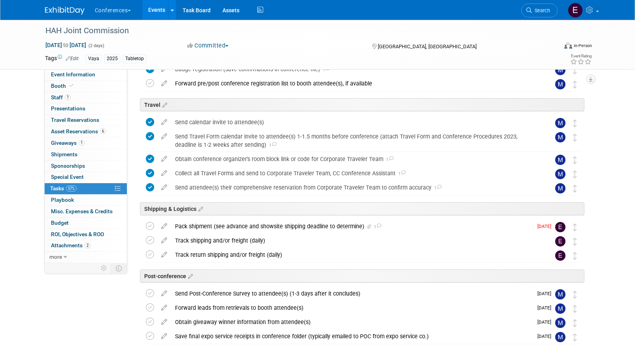
scroll to position [232, 0]
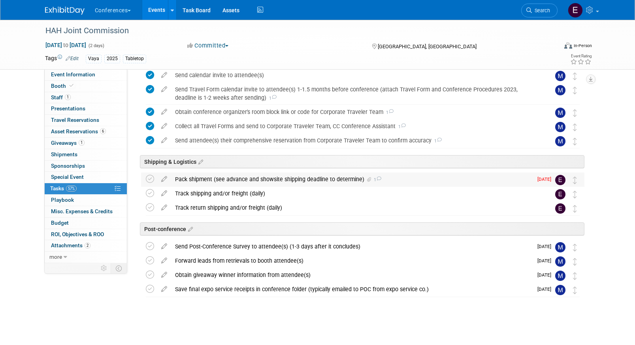
click at [236, 179] on div "Pack shipment (see advance and showsite shipping deadline to determine) 1" at bounding box center [352, 178] width 362 height 13
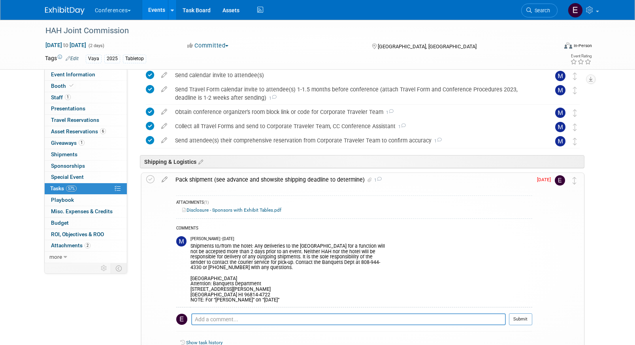
click at [223, 208] on link "Disclosure - Sponsors with Exhibit Tables.pdf" at bounding box center [231, 210] width 99 height 6
click at [81, 93] on link "1 Staff 1" at bounding box center [86, 97] width 82 height 11
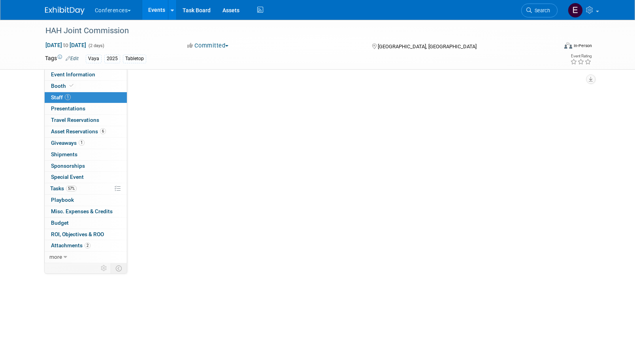
scroll to position [0, 0]
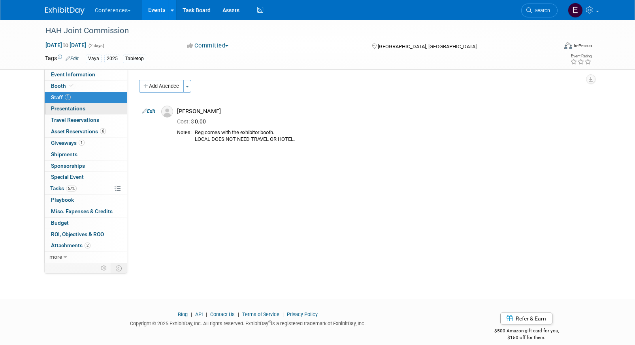
click at [82, 108] on span "Presentations 0" at bounding box center [68, 108] width 34 height 6
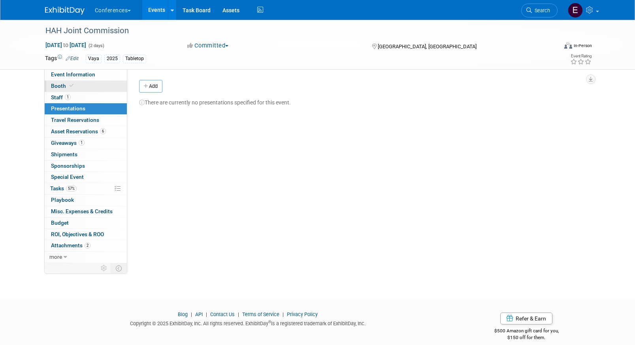
click at [76, 87] on link "Booth" at bounding box center [86, 86] width 82 height 11
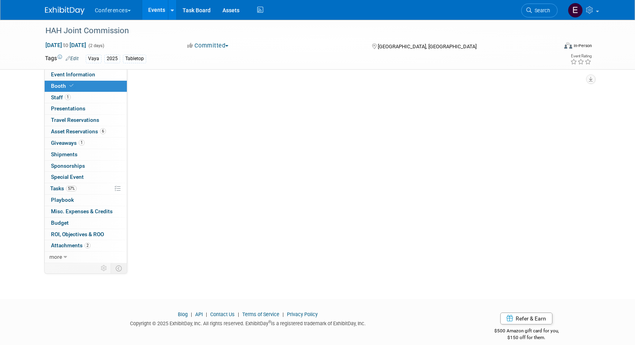
select select "6' tabletop"
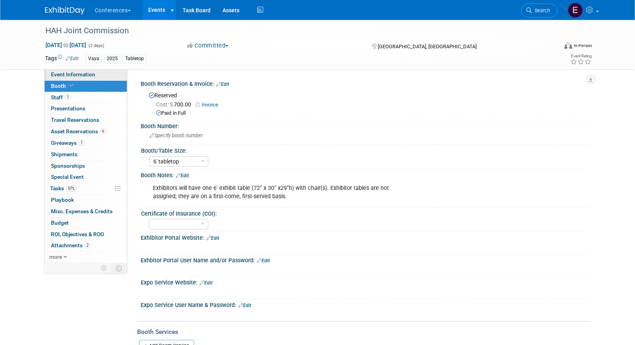
click at [79, 74] on span "Event Information" at bounding box center [73, 74] width 44 height 6
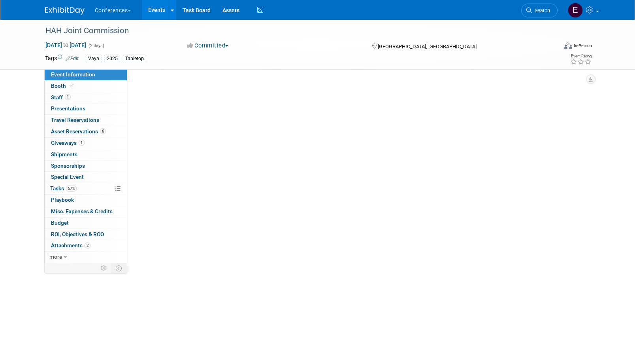
select select "Vaya"
select select "Client-facing"
select select "[PERSON_NAME]"
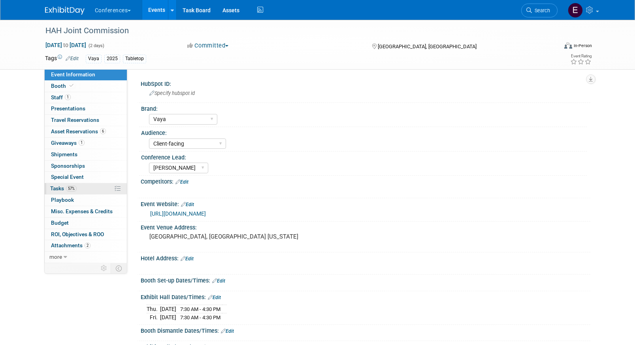
click at [92, 190] on link "57% Tasks 57%" at bounding box center [86, 188] width 82 height 11
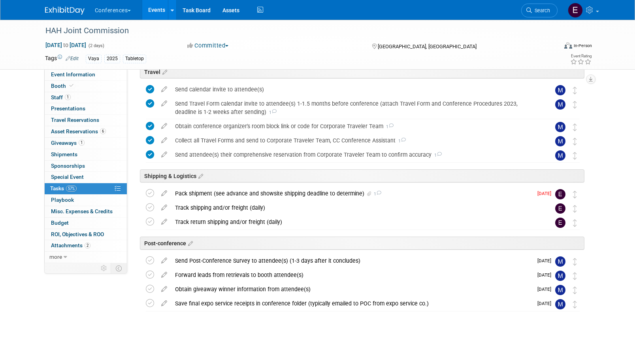
scroll to position [223, 0]
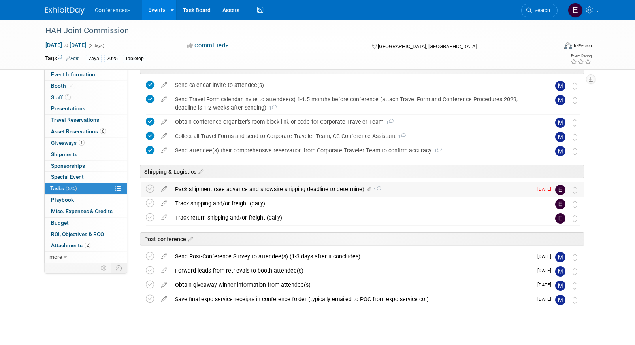
click at [231, 187] on div "Pack shipment (see advance and showsite shipping deadline to determine) 1" at bounding box center [352, 188] width 362 height 13
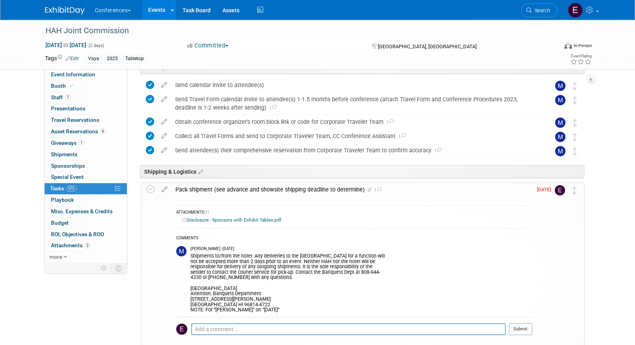
click at [202, 221] on link "Disclosure - Sponsors with Exhibit Tables.pdf" at bounding box center [231, 220] width 99 height 6
